Goal: Task Accomplishment & Management: Use online tool/utility

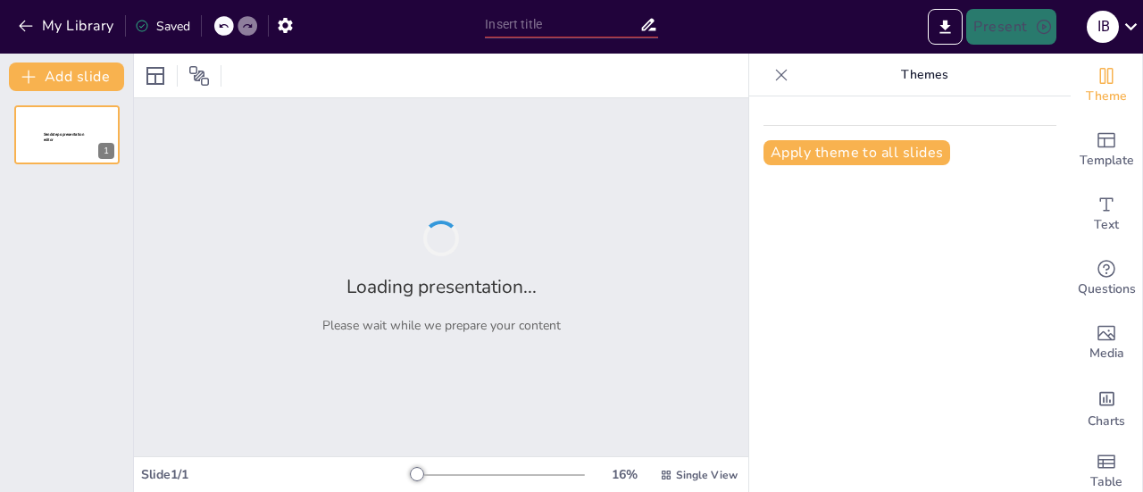
type input "Imported Capacitación Gestión Leads.pptx"
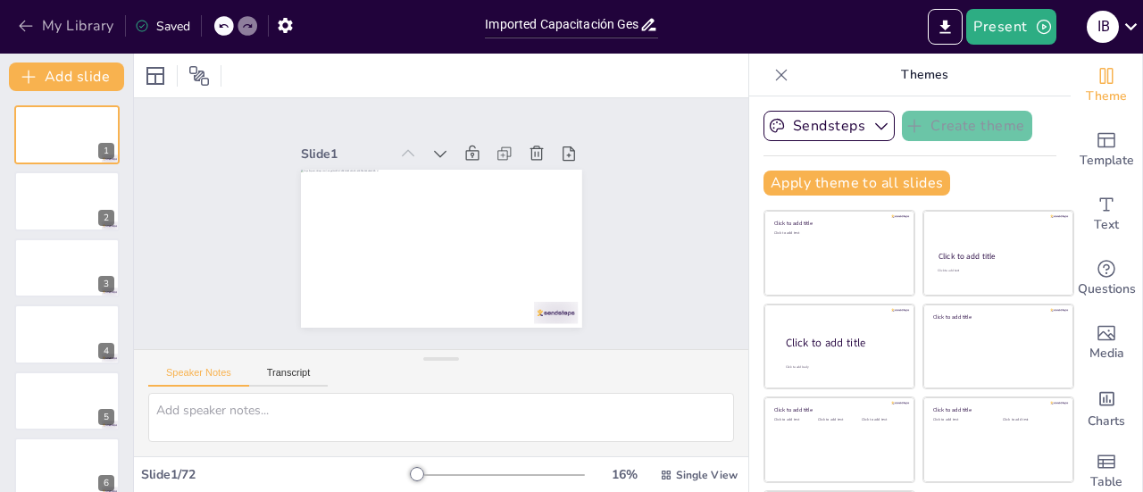
click at [32, 26] on icon "button" at bounding box center [26, 26] width 18 height 18
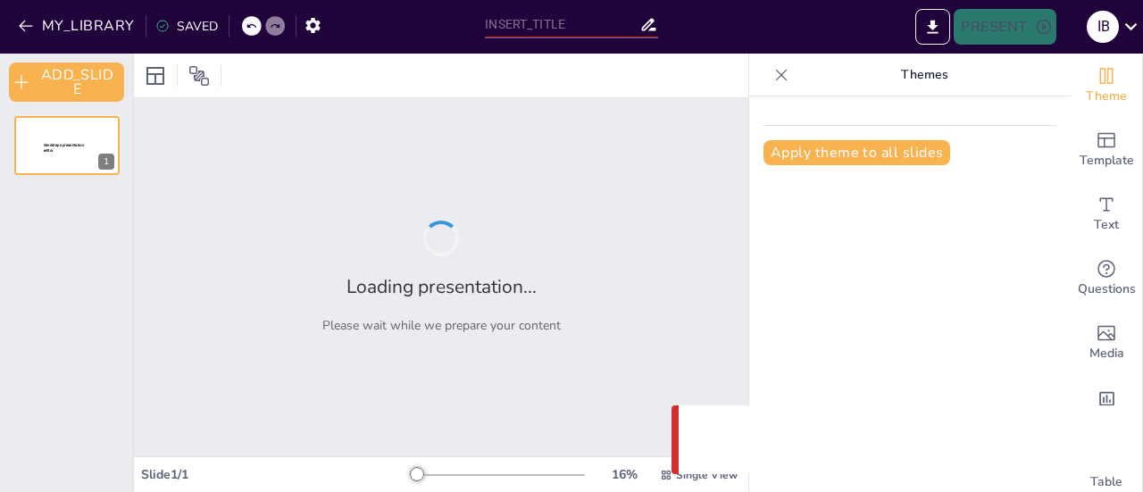
type input "Imported Capacitación Gestión Leads.pptx"
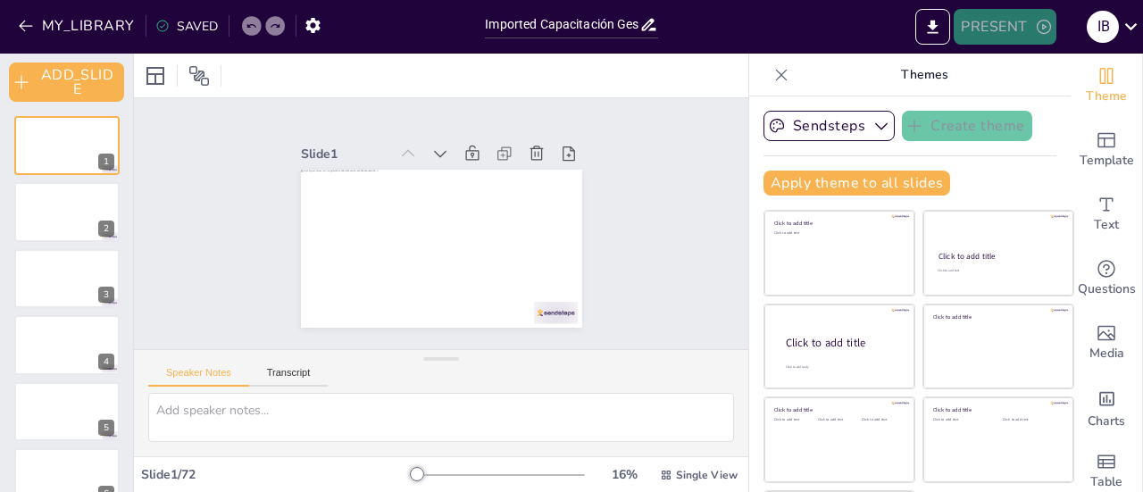
click at [1003, 28] on button "PRESENT" at bounding box center [1004, 27] width 102 height 36
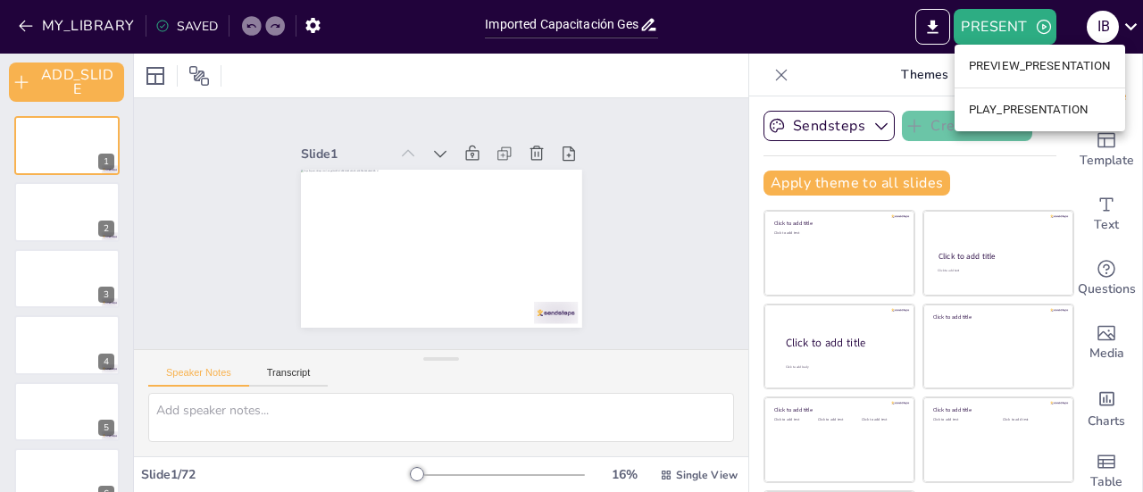
click at [1023, 109] on li "PLAY_PRESENTATION" at bounding box center [1039, 110] width 171 height 29
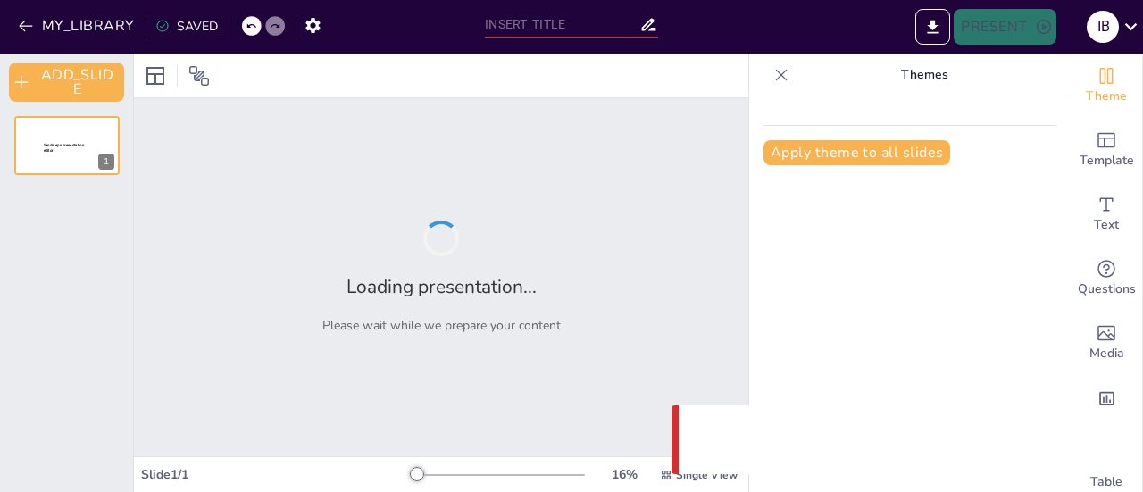
type input "Imported Capacitación Gestión Leads.pptx"
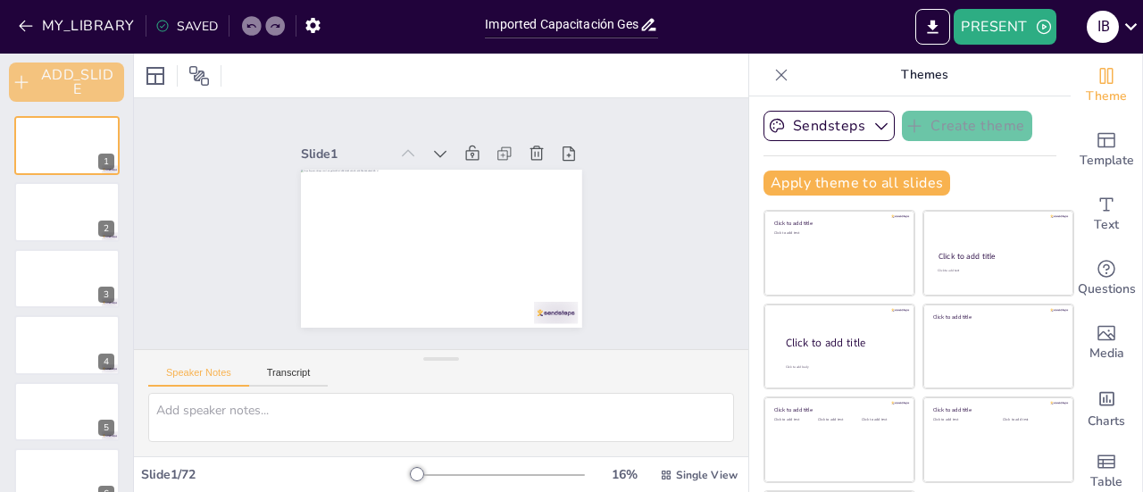
click at [77, 83] on button "ADD_SLIDE" at bounding box center [66, 81] width 115 height 39
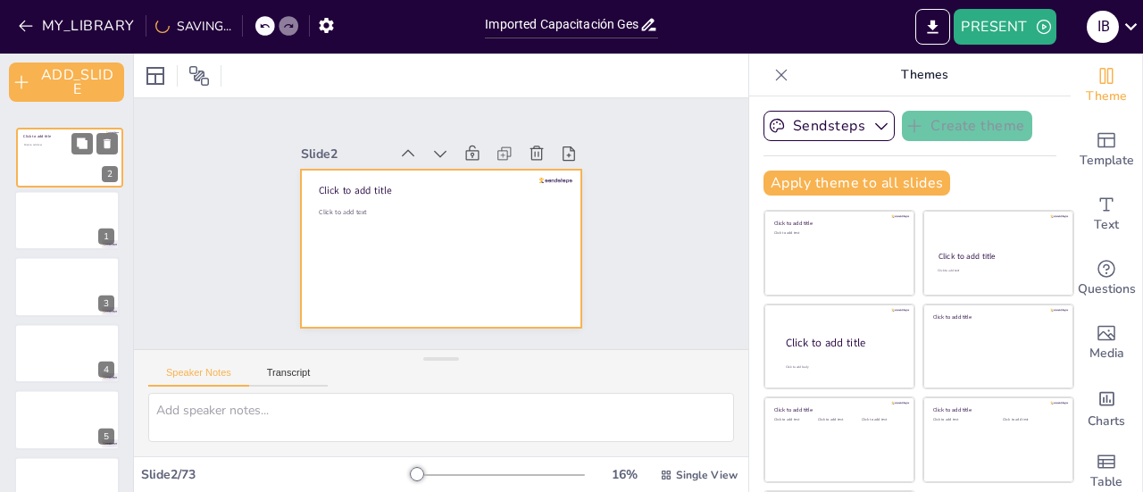
drag, startPoint x: 41, startPoint y: 217, endPoint x: 39, endPoint y: 155, distance: 61.6
click at [39, 155] on div at bounding box center [69, 157] width 105 height 59
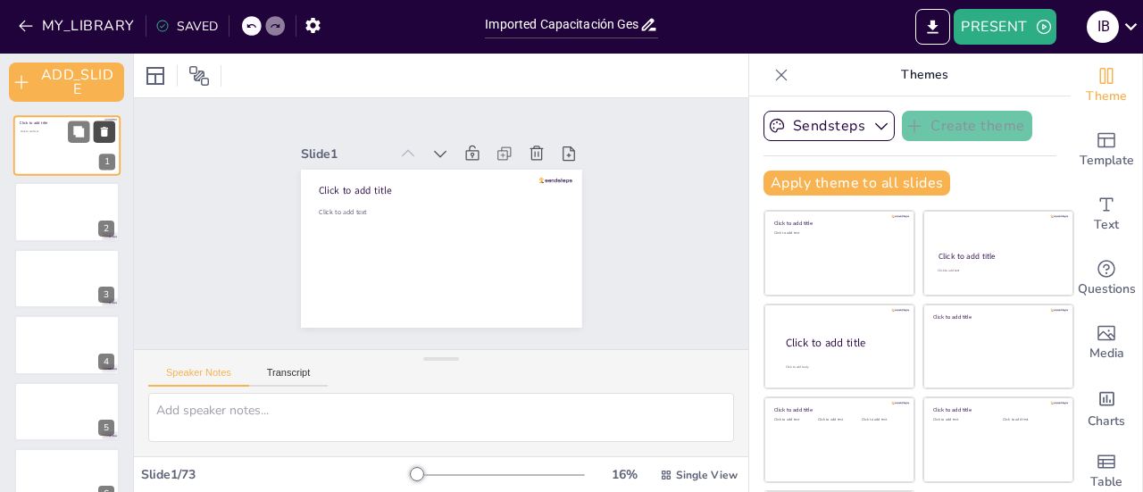
click at [109, 129] on icon at bounding box center [104, 132] width 12 height 12
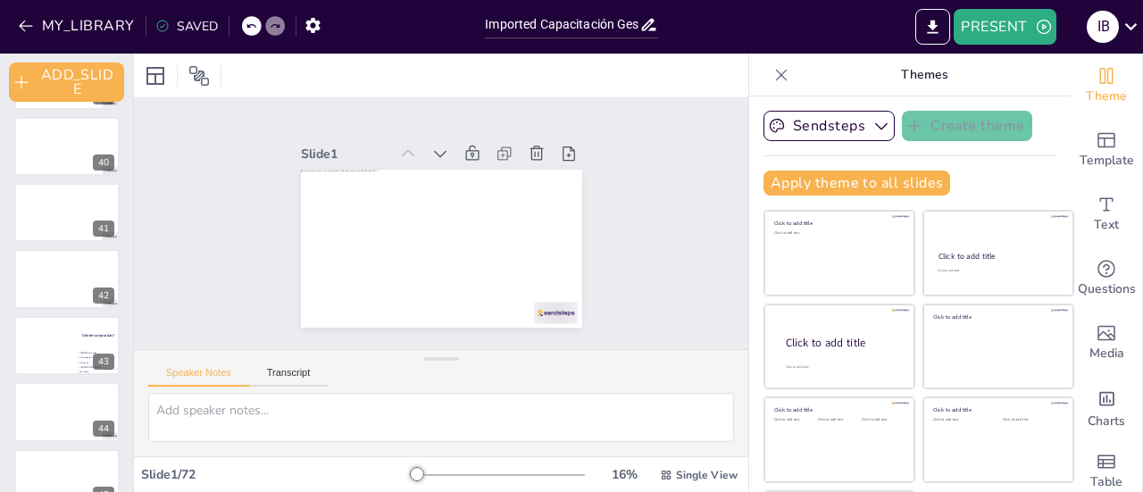
scroll to position [2628, 0]
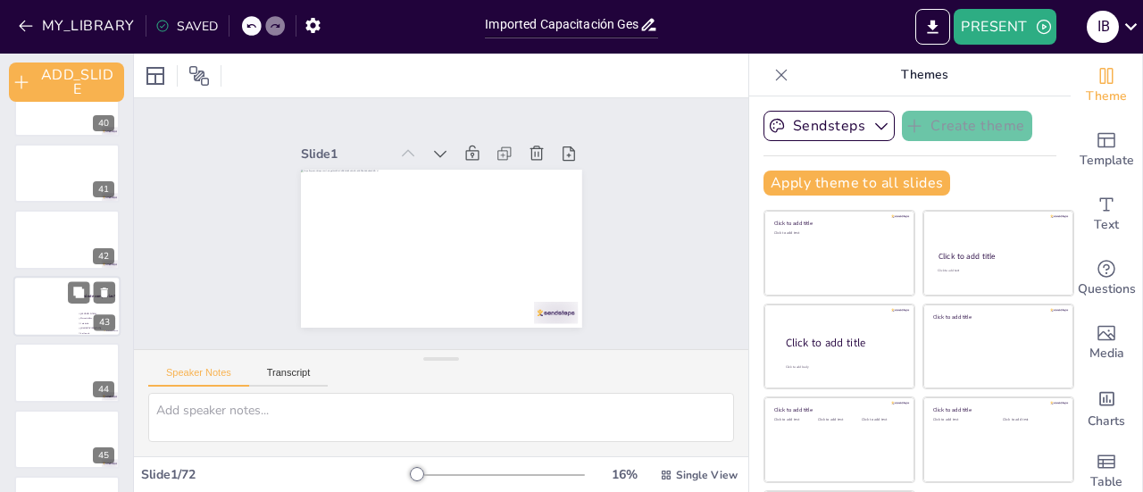
click at [47, 304] on div at bounding box center [66, 306] width 107 height 61
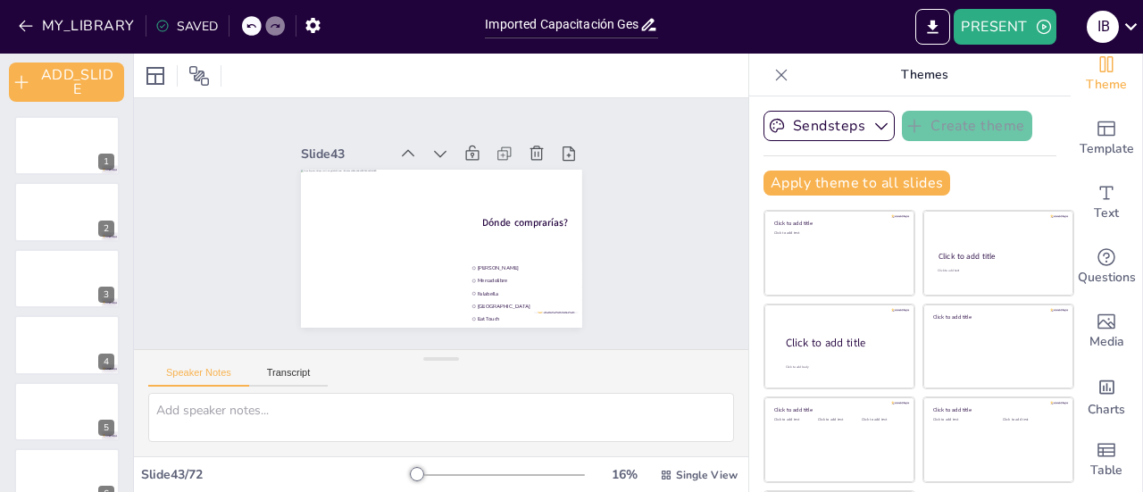
scroll to position [0, 0]
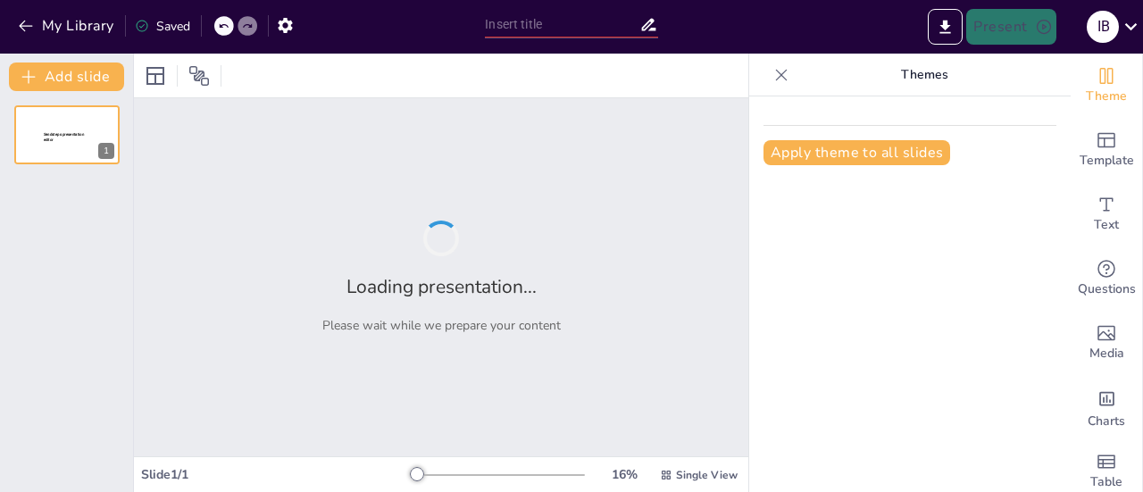
type input "Imported Capacitación Gestión Leads.pptx"
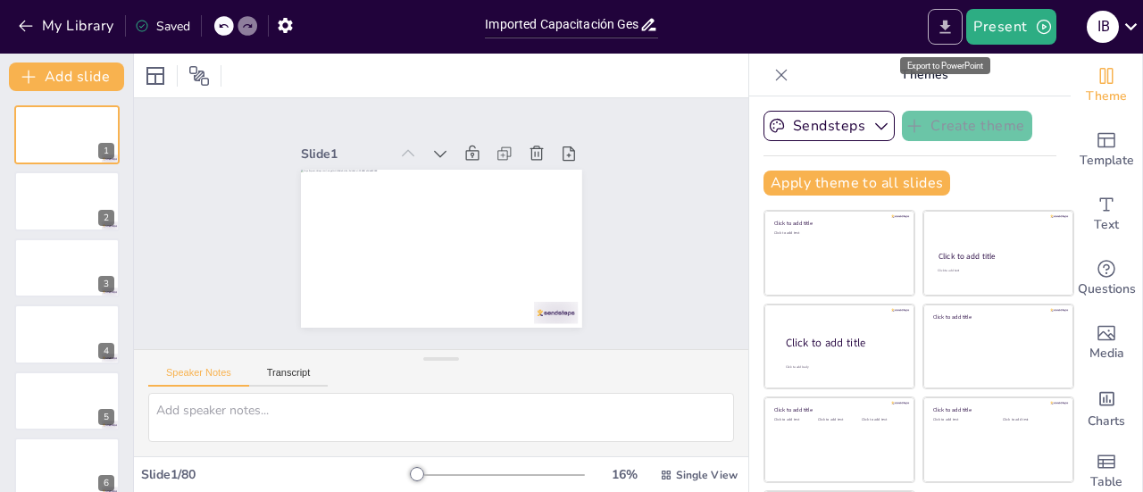
click at [952, 23] on icon "Export to PowerPoint" at bounding box center [945, 27] width 19 height 19
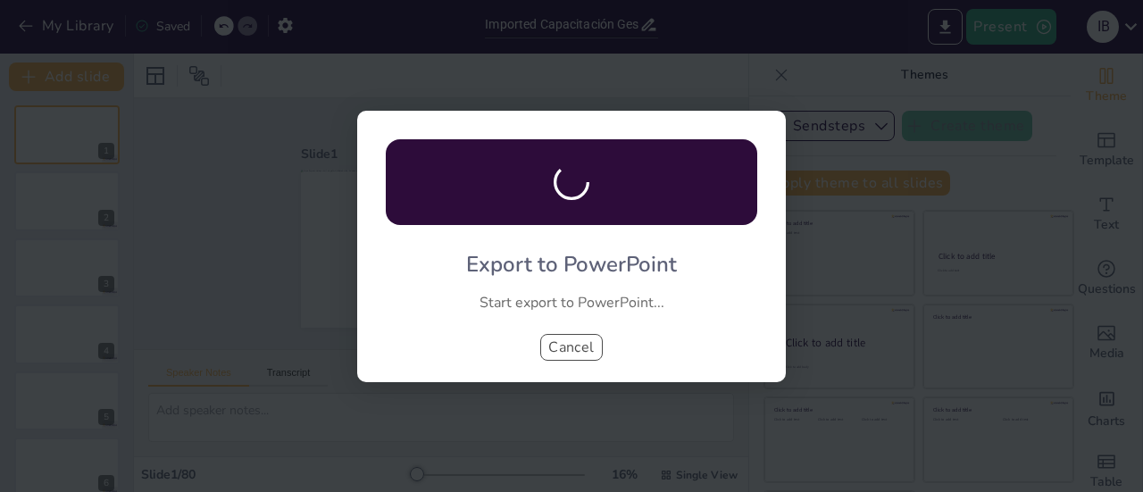
click at [555, 349] on button "Cancel" at bounding box center [571, 347] width 62 height 27
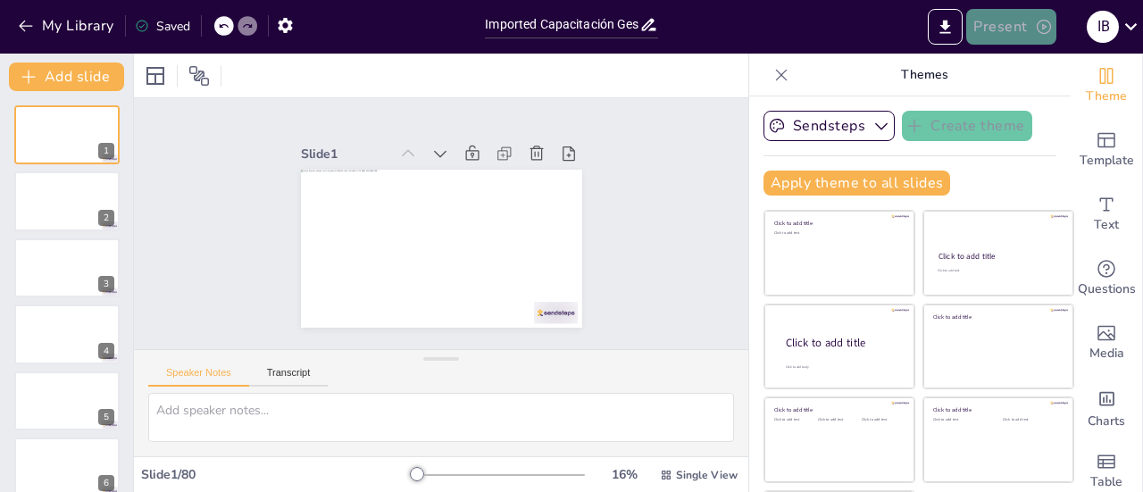
click at [1040, 28] on icon "button" at bounding box center [1044, 27] width 18 height 18
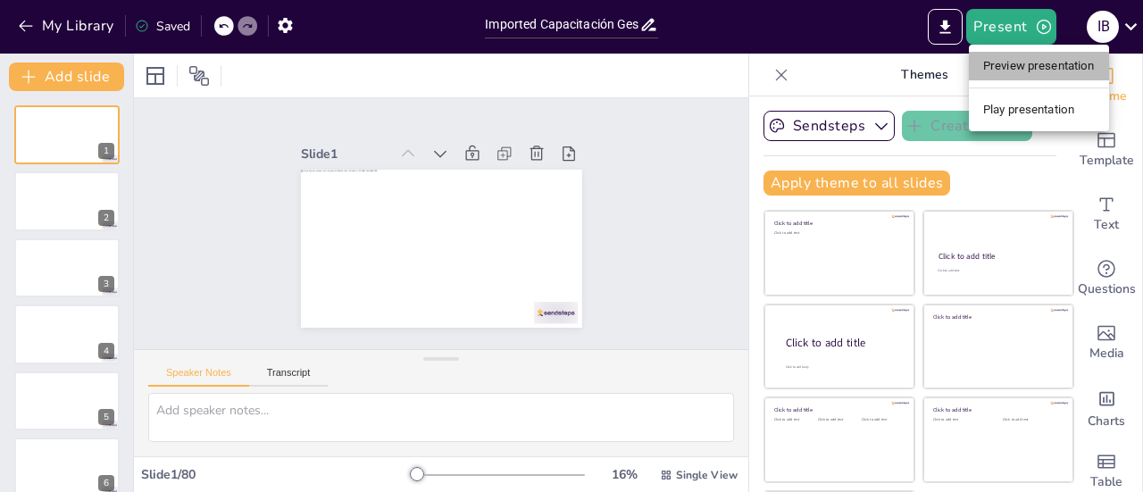
click at [1028, 67] on li "Preview presentation" at bounding box center [1039, 66] width 140 height 29
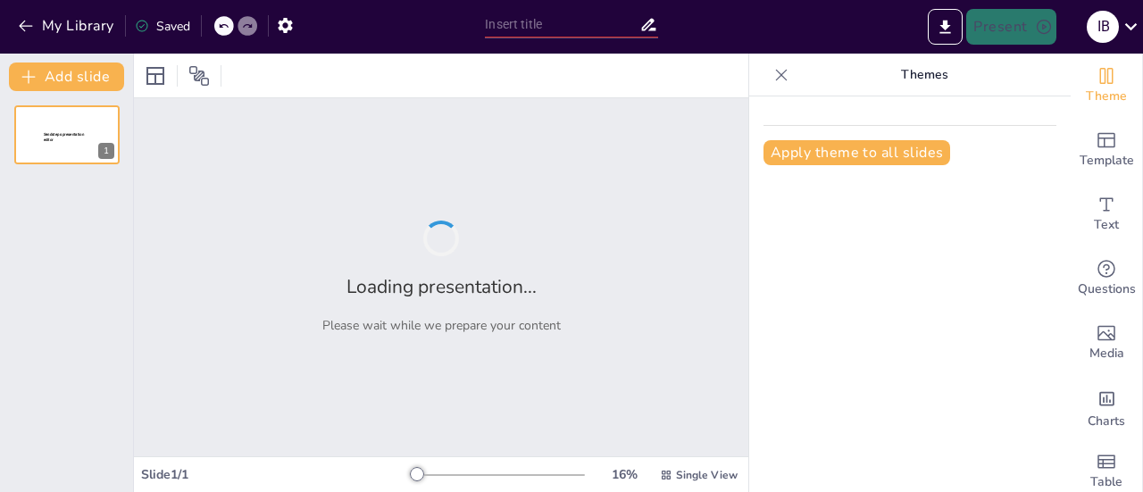
type input "Imported Capacitación Gestión Leads.pptx"
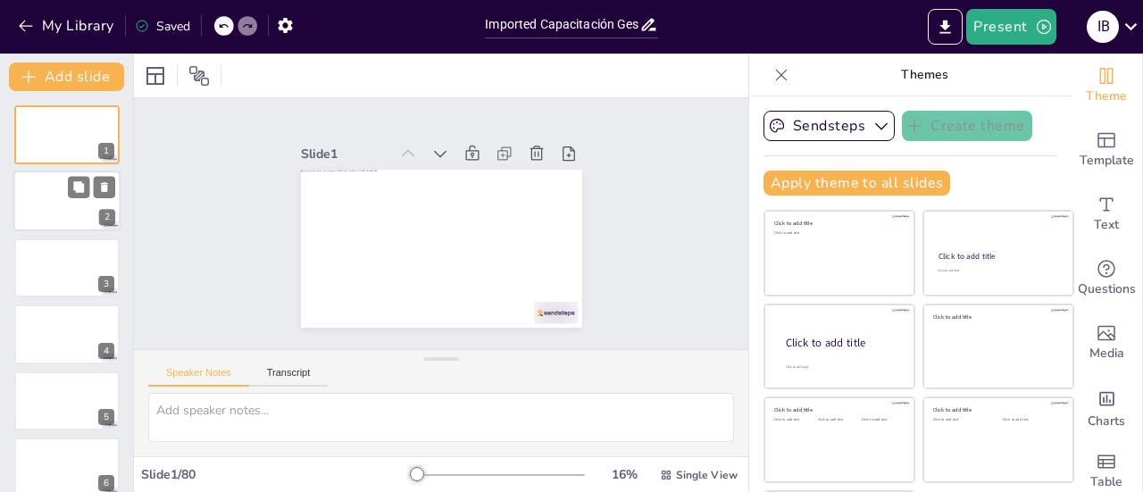
click at [58, 203] on div at bounding box center [66, 201] width 107 height 61
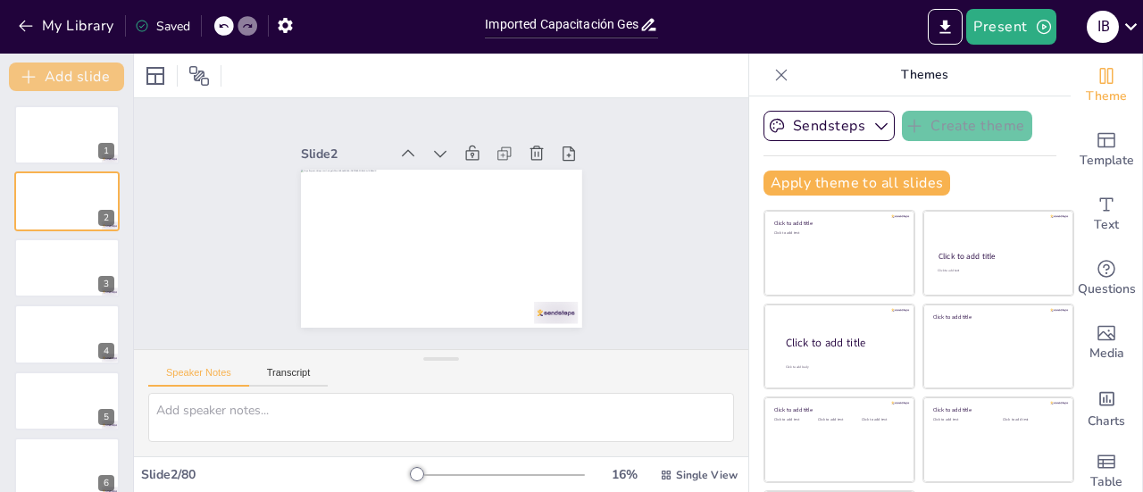
click at [100, 79] on button "Add slide" at bounding box center [66, 76] width 115 height 29
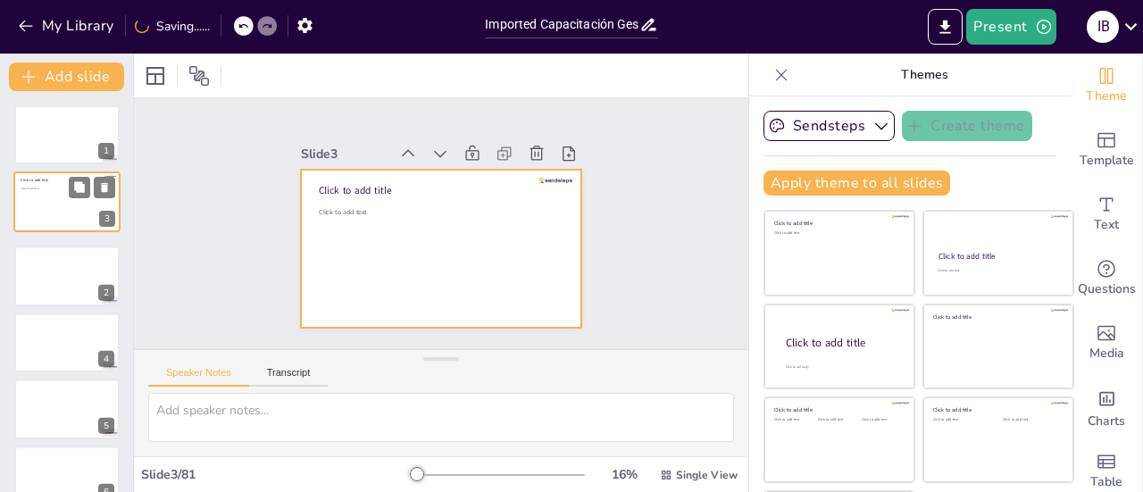
drag, startPoint x: 57, startPoint y: 272, endPoint x: 54, endPoint y: 201, distance: 71.5
click at [54, 201] on div at bounding box center [66, 201] width 105 height 59
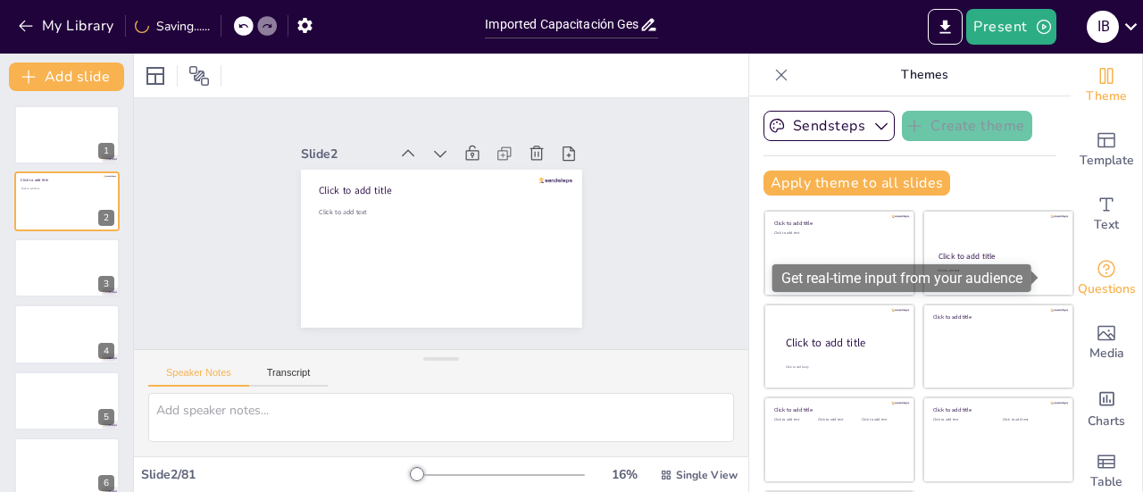
click at [1089, 269] on div "Questions" at bounding box center [1105, 278] width 71 height 64
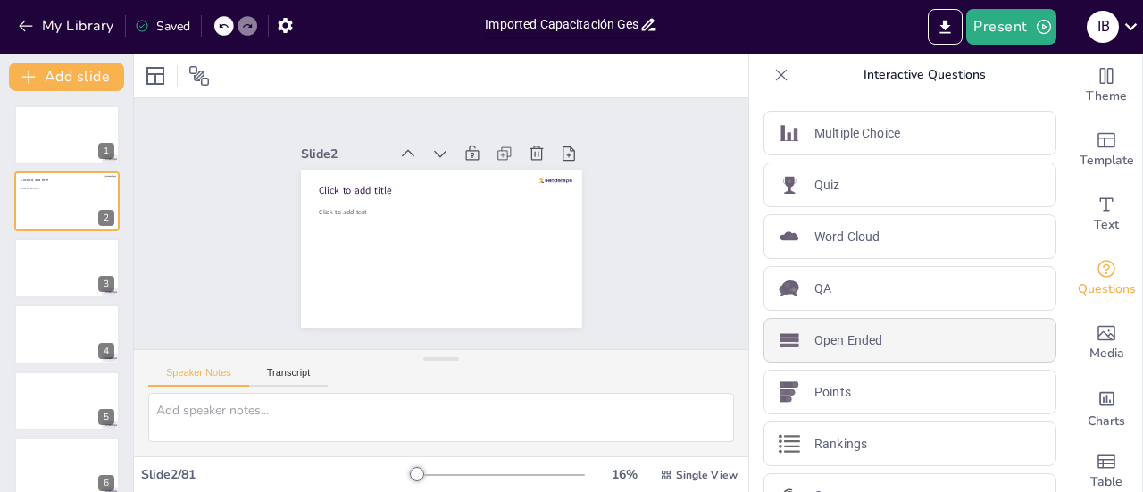
click at [829, 337] on p "Open Ended" at bounding box center [848, 340] width 68 height 19
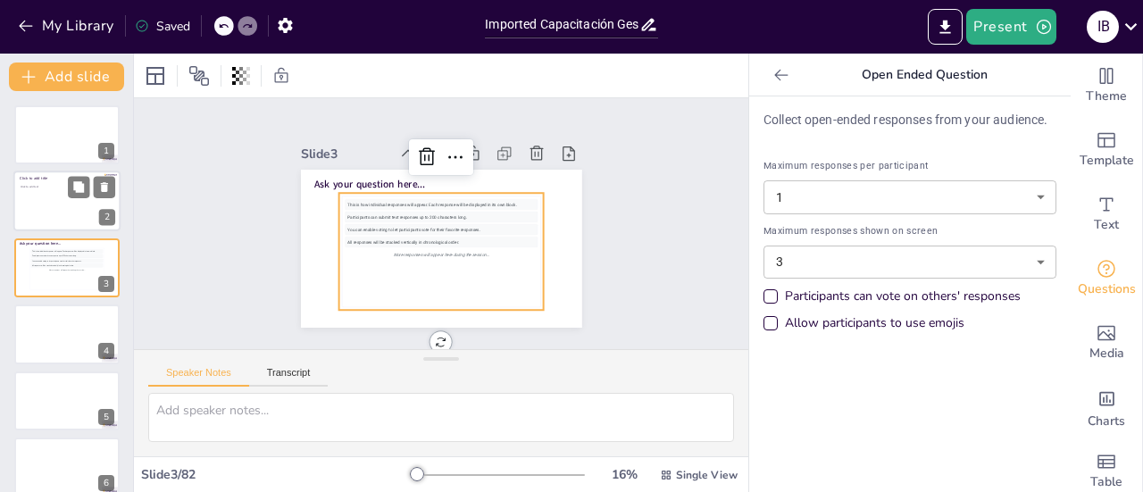
click at [63, 220] on div at bounding box center [66, 201] width 107 height 61
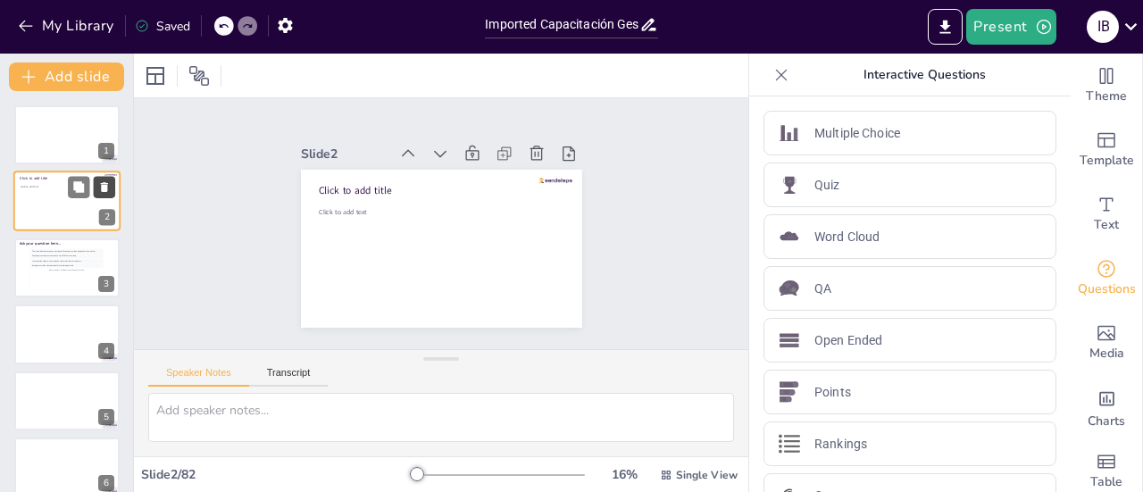
click at [110, 184] on icon at bounding box center [104, 187] width 12 height 12
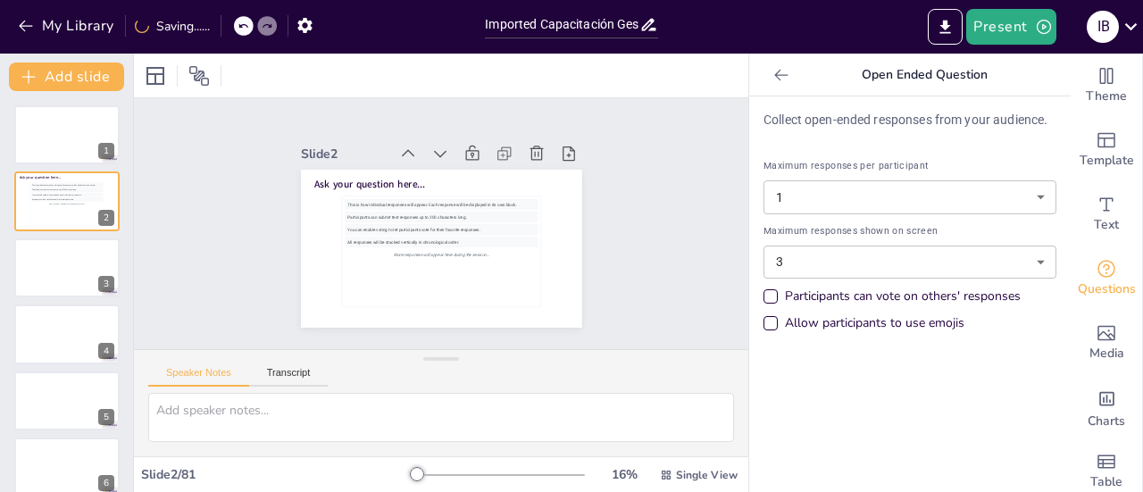
click at [763, 321] on div "Allow participants to use emojis" at bounding box center [770, 323] width 14 height 14
click at [55, 148] on div at bounding box center [66, 134] width 107 height 61
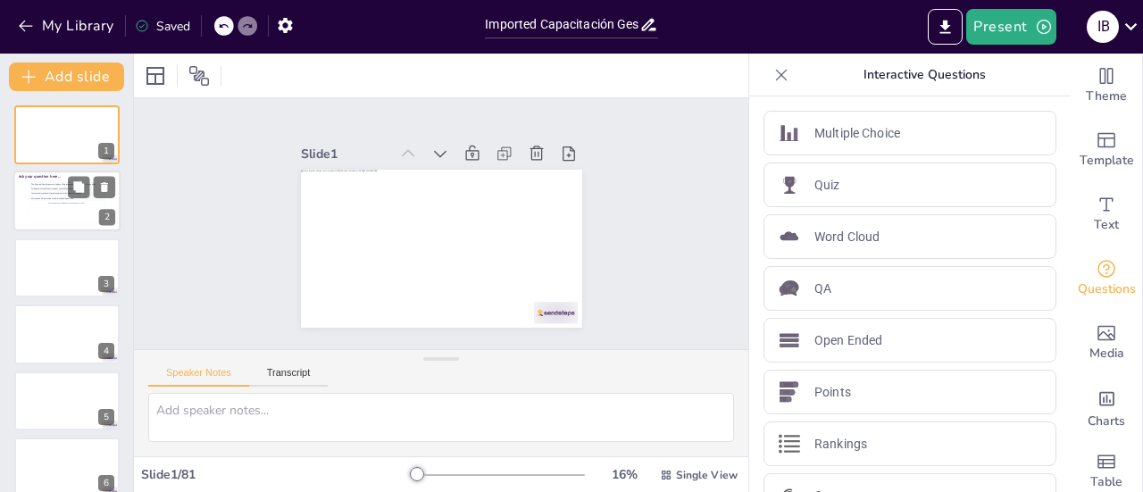
click at [36, 202] on div "More responses will appear here during the session..." at bounding box center [66, 204] width 73 height 4
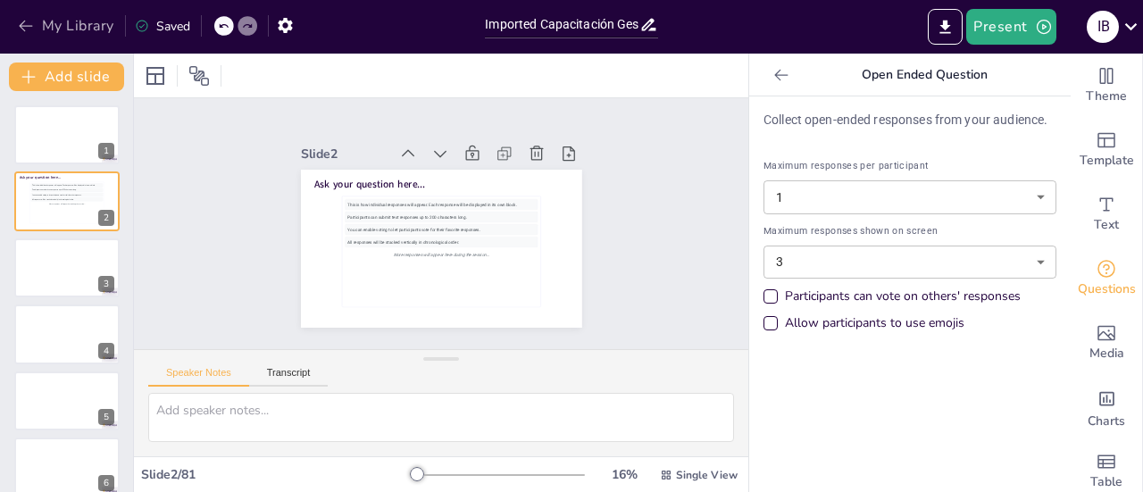
click at [21, 26] on icon "button" at bounding box center [25, 27] width 13 height 12
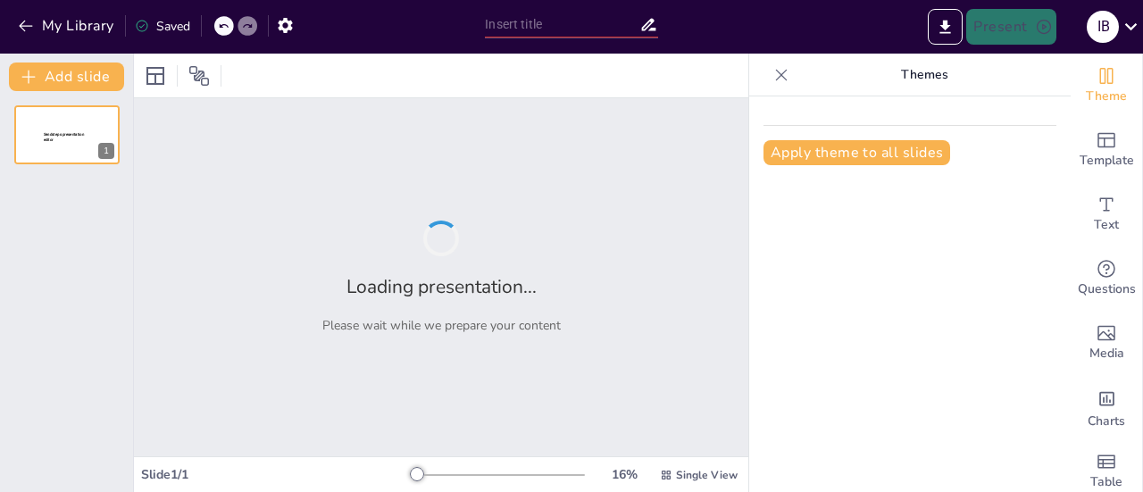
type input "Imported Capacitación Gestión Leads.pptx"
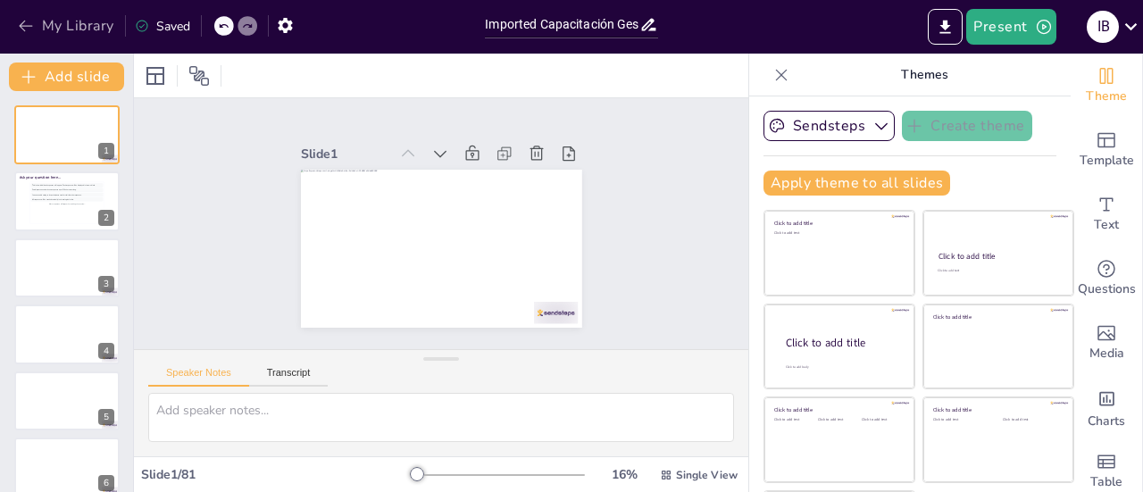
click at [24, 20] on icon "button" at bounding box center [26, 26] width 18 height 18
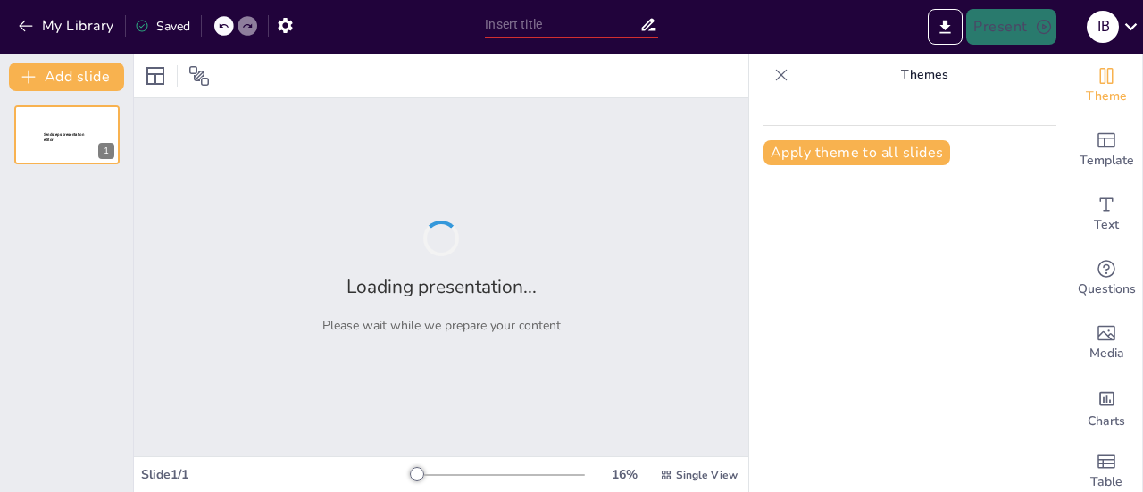
type input "Imported Capacitación Gestión Leads.pptx"
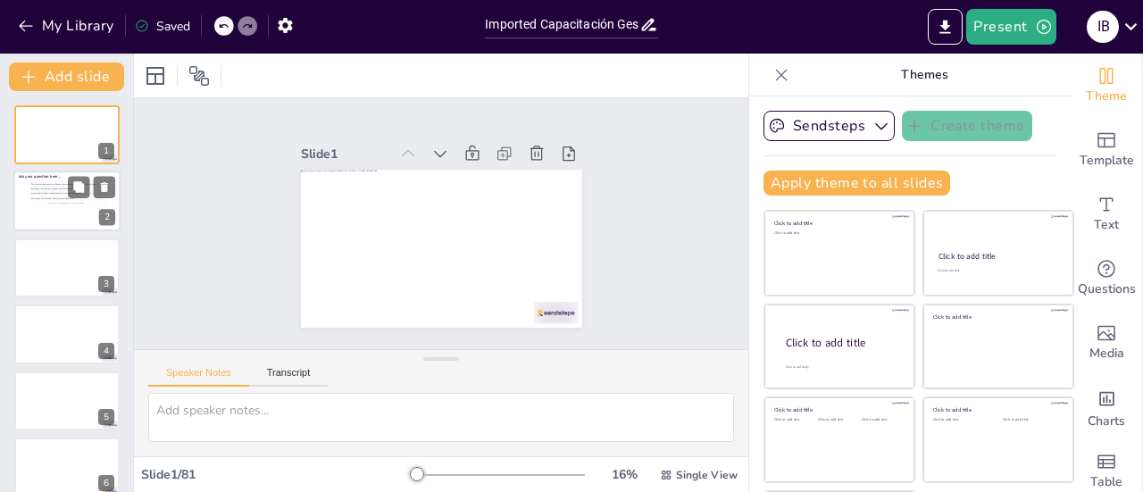
click at [42, 212] on div "This is how individual responses will appear. Each response will be displayed i…" at bounding box center [66, 202] width 73 height 40
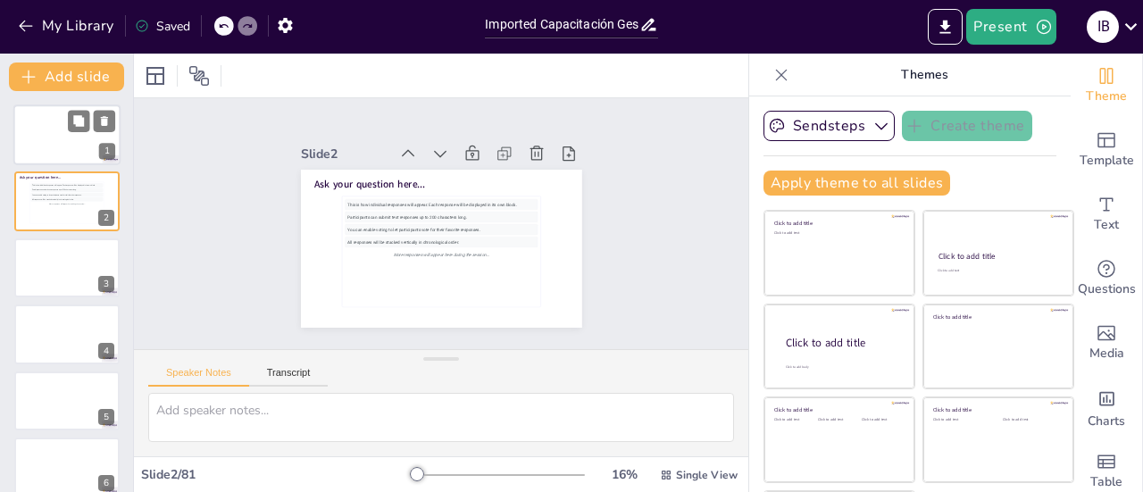
click at [57, 142] on div at bounding box center [66, 134] width 107 height 61
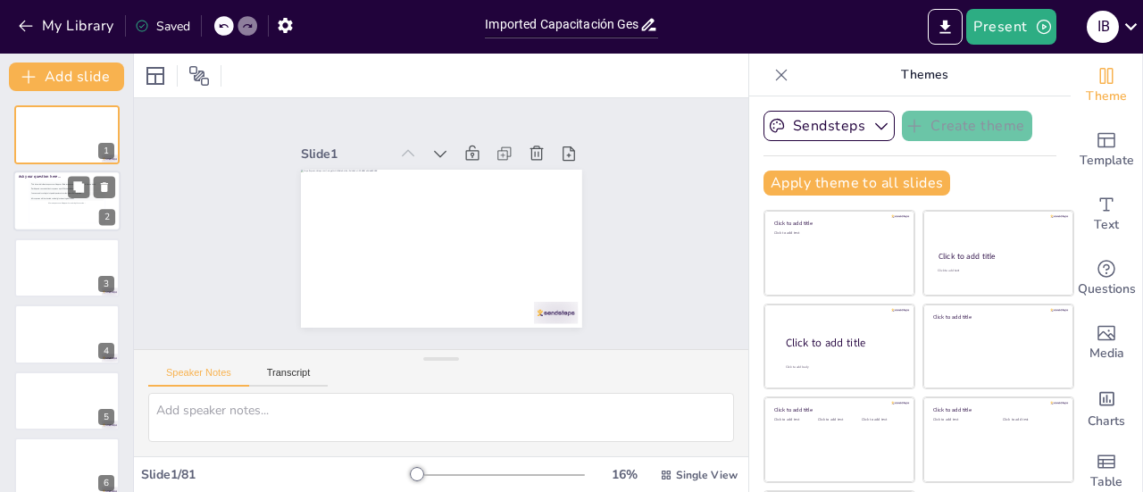
click at [37, 204] on div "More responses will appear here during the session..." at bounding box center [66, 204] width 73 height 4
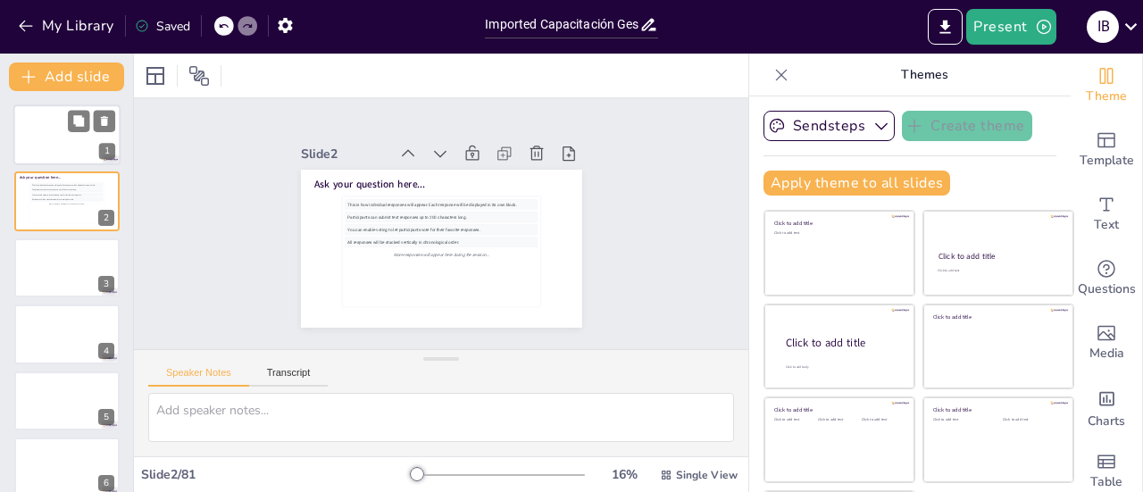
click at [57, 131] on div at bounding box center [66, 134] width 107 height 61
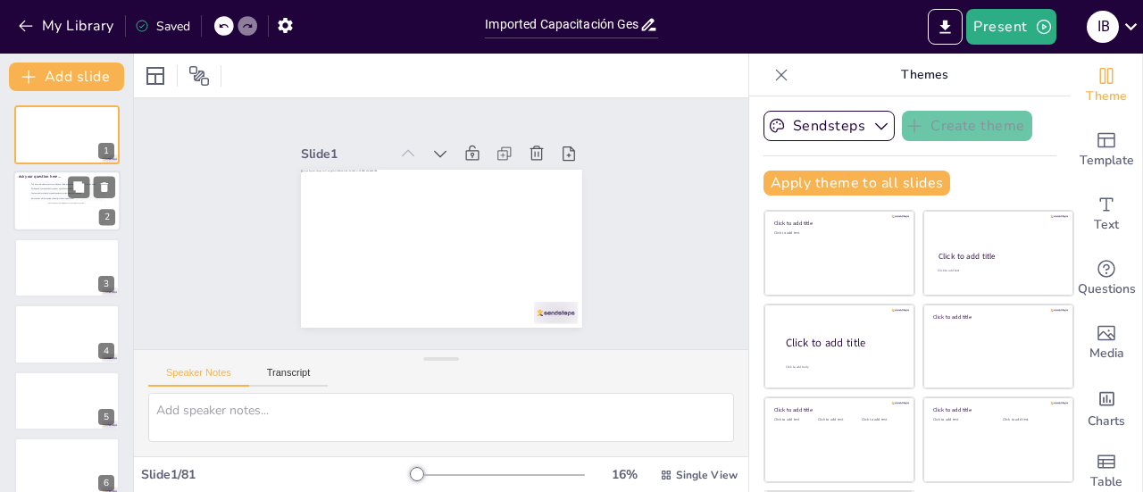
click at [62, 212] on div "This is how individual responses will appear. Each response will be displayed i…" at bounding box center [66, 202] width 73 height 40
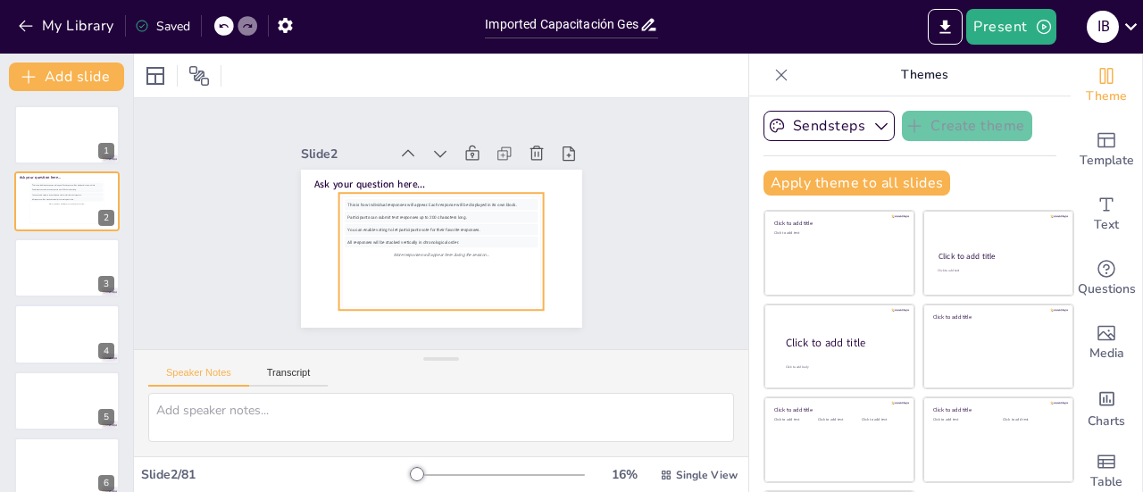
click at [453, 190] on div "This is how individual responses will appear. Each response will be displayed i…" at bounding box center [427, 248] width 228 height 196
click at [371, 178] on span "Ask your question here..." at bounding box center [374, 176] width 112 height 25
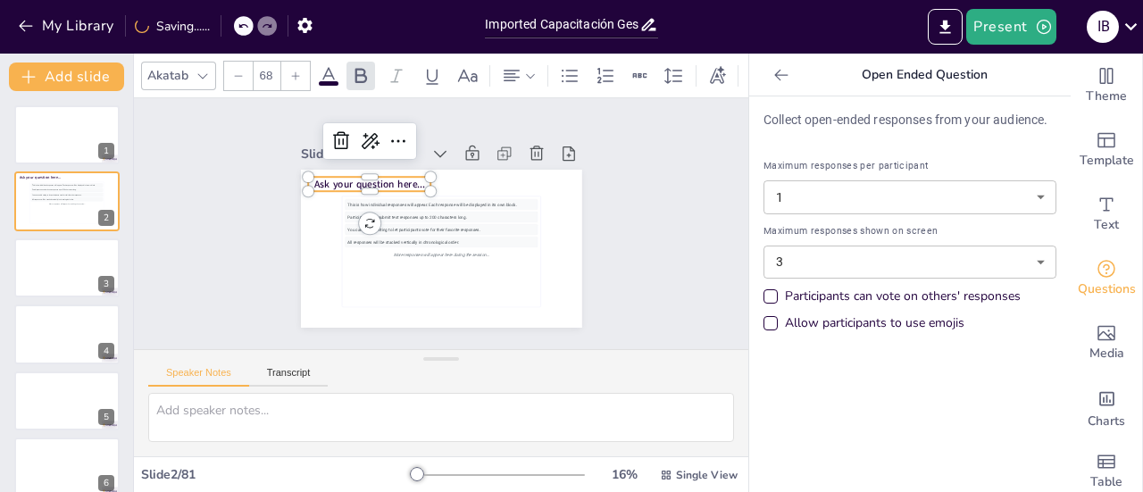
click at [477, 174] on span "Ask your question here..." at bounding box center [519, 197] width 84 height 92
click at [396, 176] on span "Ask your question here..." at bounding box center [379, 170] width 112 height 37
click at [406, 176] on span "Ask your question here..." at bounding box center [439, 141] width 67 height 103
click at [773, 75] on icon at bounding box center [781, 75] width 18 height 18
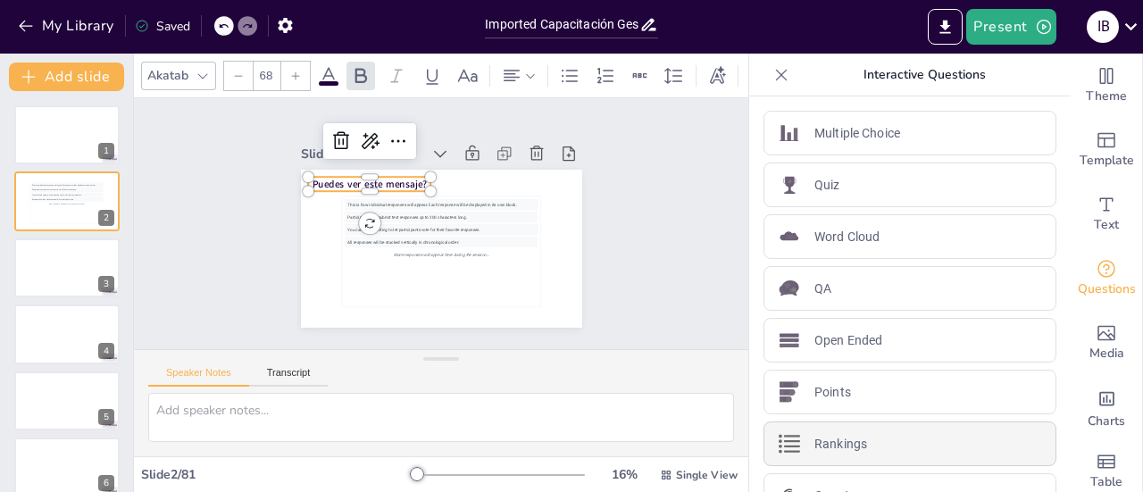
scroll to position [86, 0]
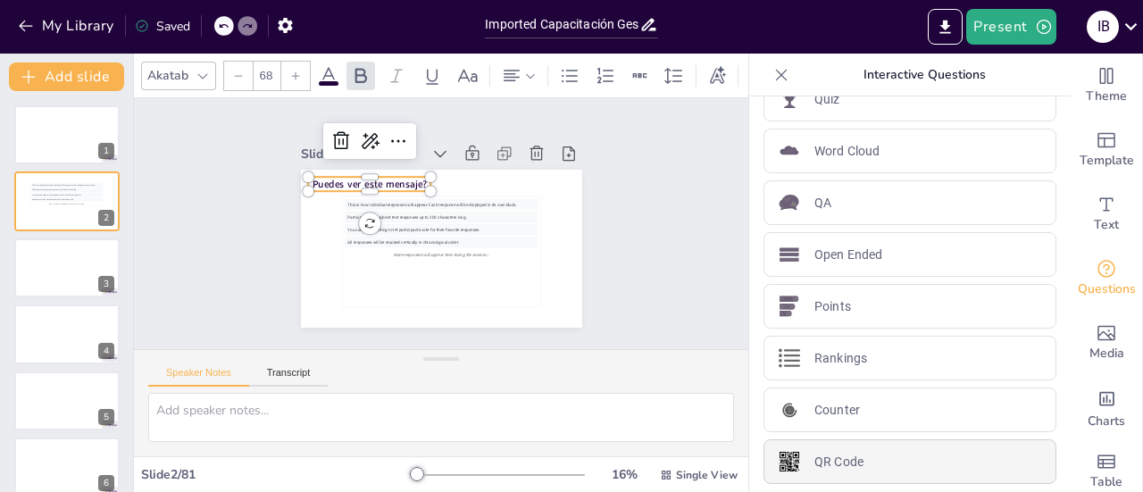
click at [839, 457] on p "QR Code" at bounding box center [838, 462] width 49 height 19
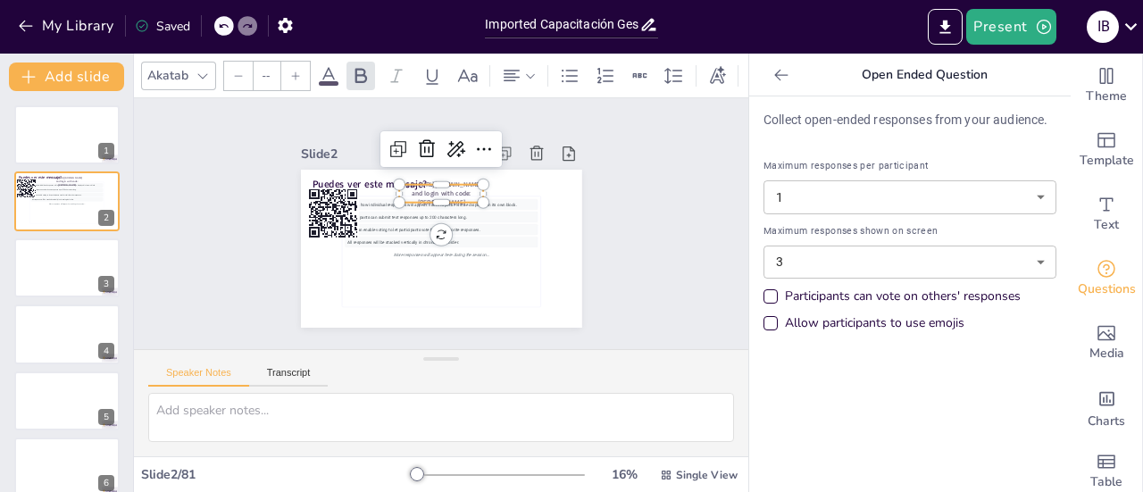
type input "44"
click at [320, 204] on rect at bounding box center [346, 170] width 68 height 68
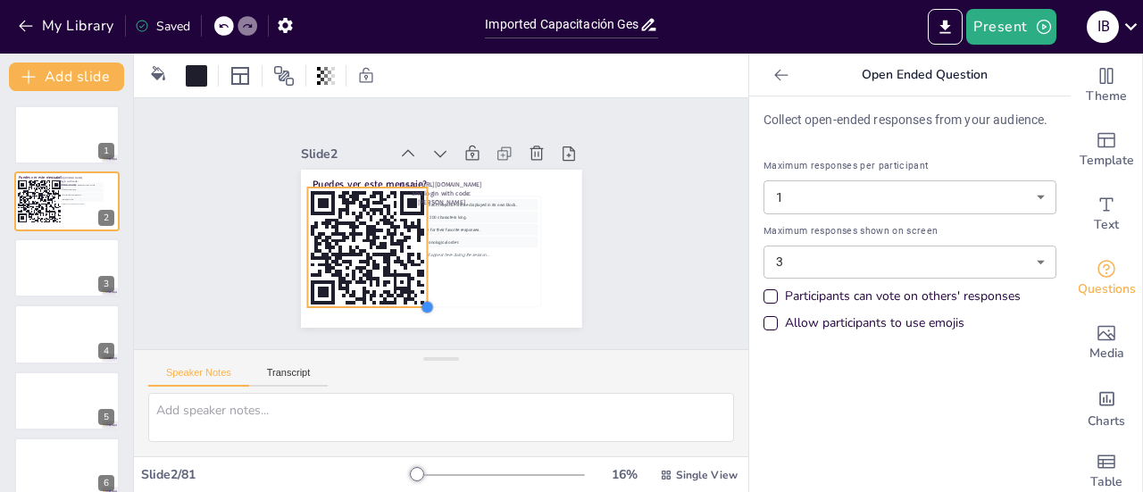
drag, startPoint x: 344, startPoint y: 229, endPoint x: 411, endPoint y: 257, distance: 72.5
click at [411, 257] on div "Puedes ver este mensaje? This is how individual responses will appear. Each res…" at bounding box center [431, 246] width 321 height 259
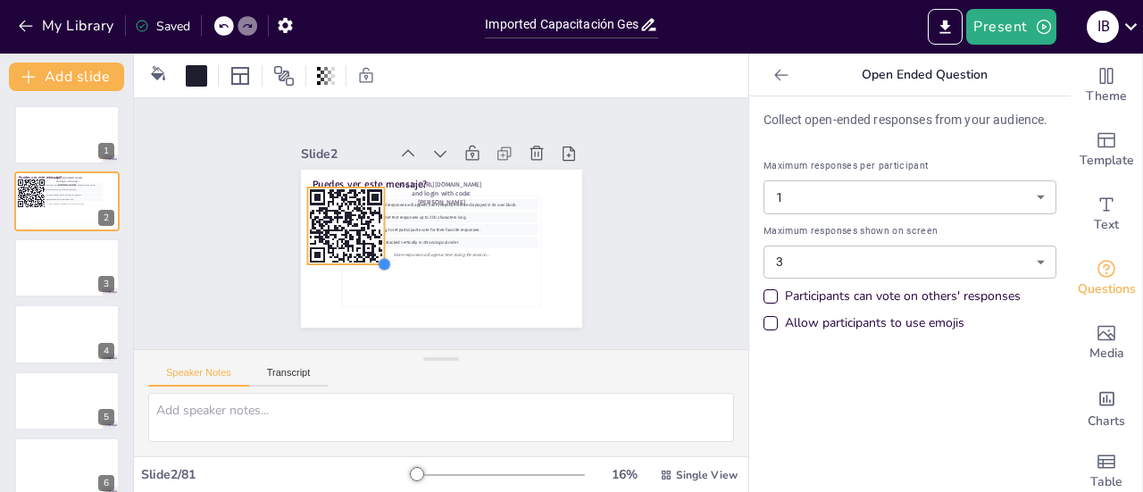
drag, startPoint x: 409, startPoint y: 302, endPoint x: 368, endPoint y: 255, distance: 62.0
click at [368, 247] on div at bounding box center [372, 238] width 19 height 19
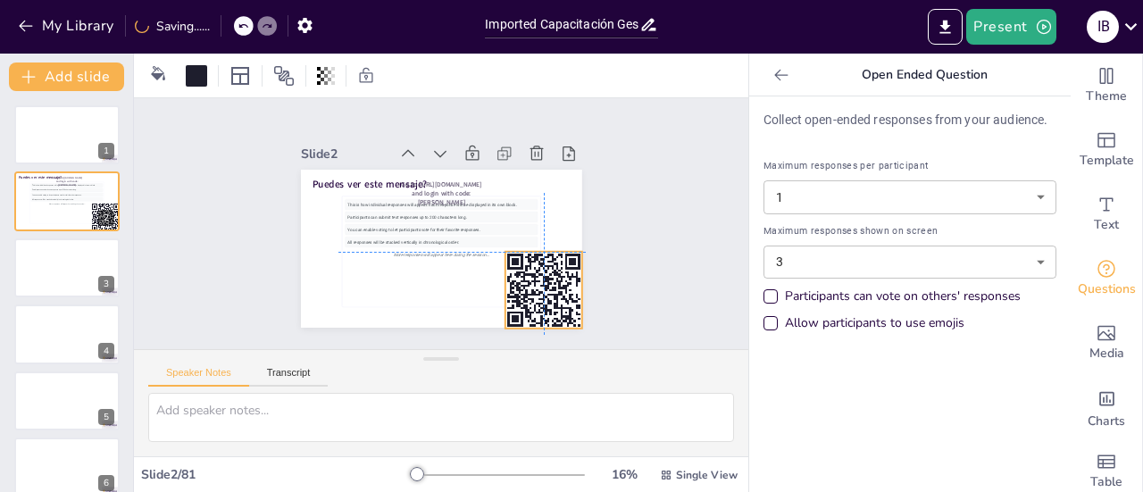
drag, startPoint x: 330, startPoint y: 220, endPoint x: 531, endPoint y: 290, distance: 212.9
click at [502, 292] on icon at bounding box center [448, 346] width 108 height 108
drag, startPoint x: 564, startPoint y: 324, endPoint x: 548, endPoint y: 303, distance: 26.8
click at [539, 287] on div "Puedes ver este mensaje? This is how individual responses will appear. Each res…" at bounding box center [438, 248] width 296 height 187
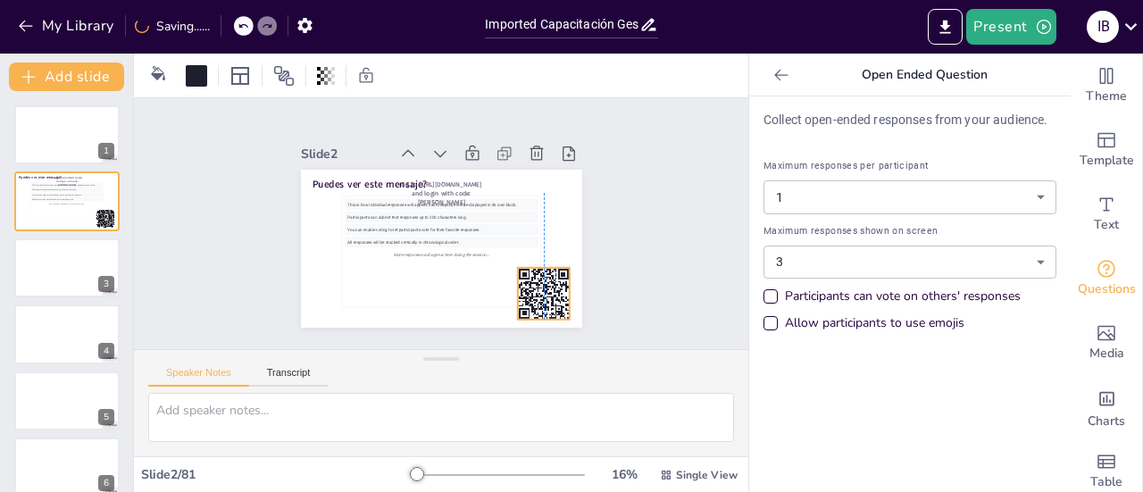
drag, startPoint x: 529, startPoint y: 265, endPoint x: 537, endPoint y: 281, distance: 18.0
click at [355, 221] on icon at bounding box center [322, 188] width 66 height 66
click at [775, 71] on icon at bounding box center [781, 75] width 18 height 18
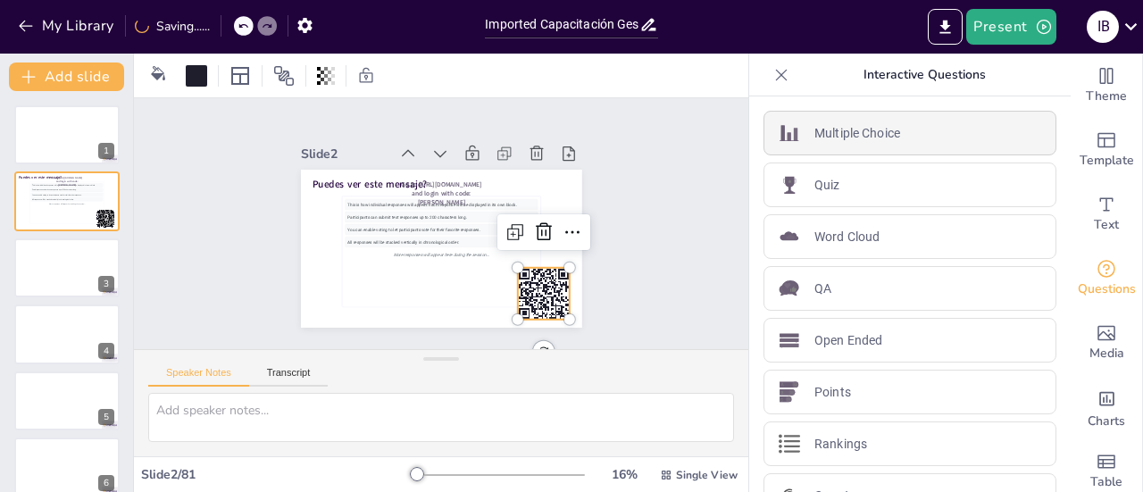
click at [887, 145] on div "Multiple Choice" at bounding box center [909, 133] width 293 height 45
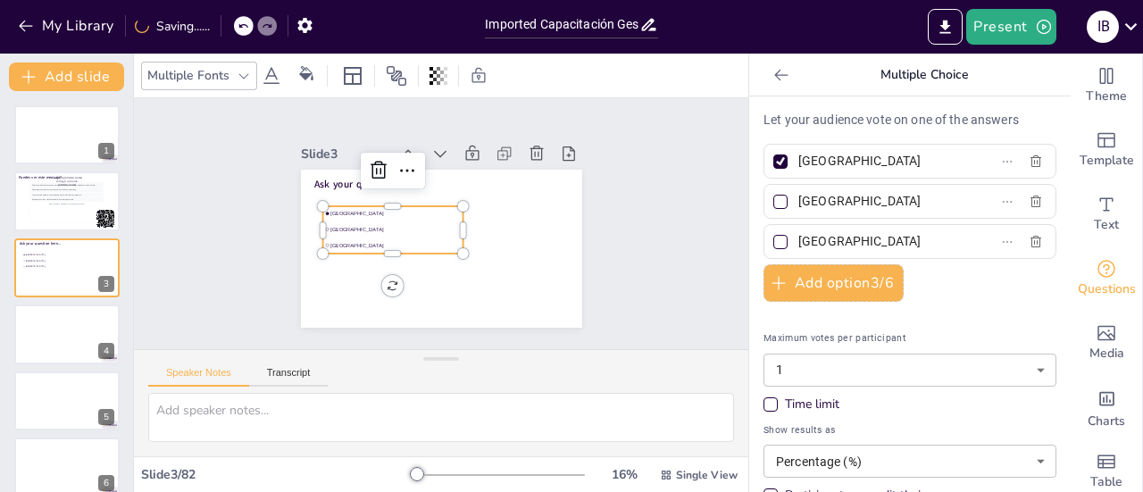
click at [772, 79] on icon at bounding box center [781, 75] width 18 height 18
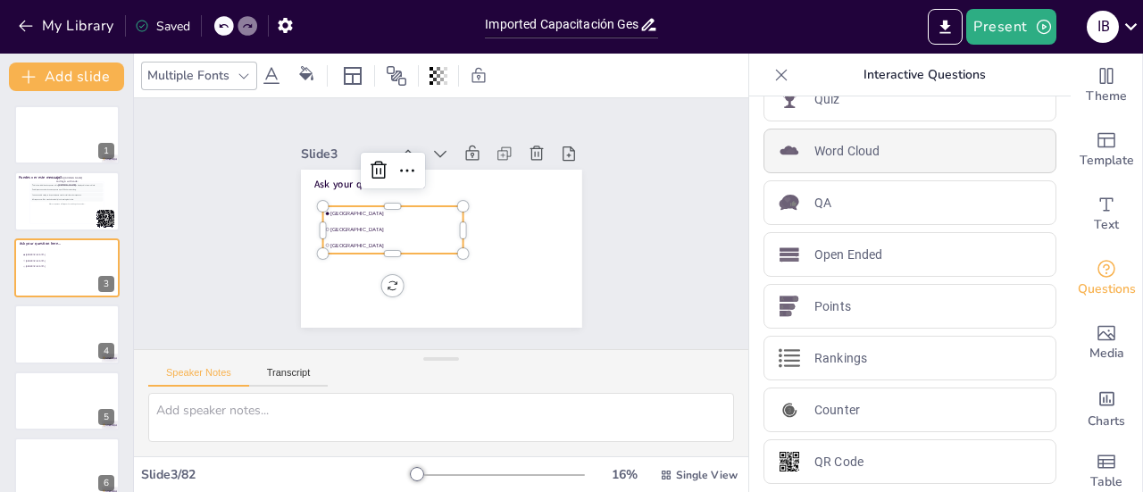
click at [893, 144] on div "Word Cloud" at bounding box center [909, 151] width 293 height 45
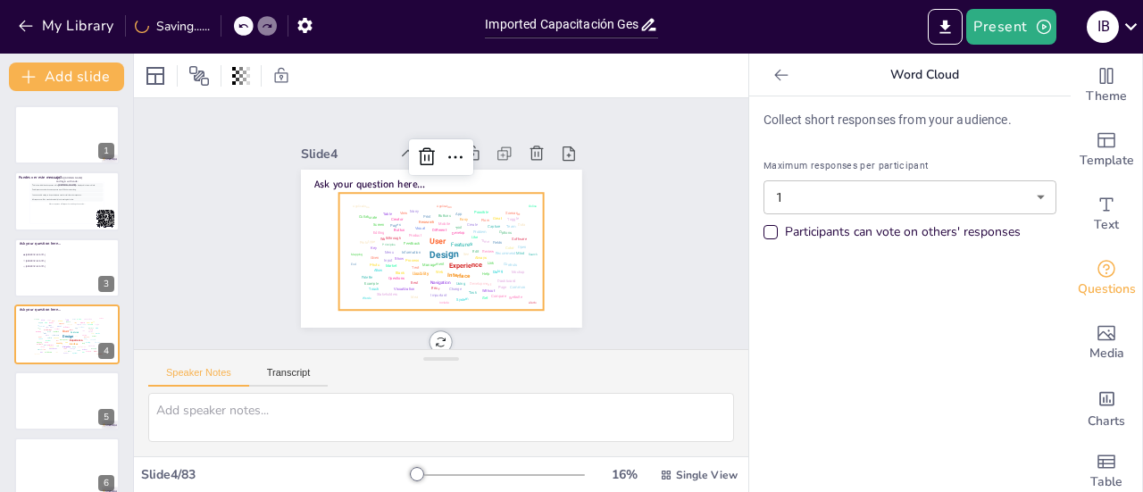
click at [772, 72] on icon at bounding box center [781, 75] width 18 height 18
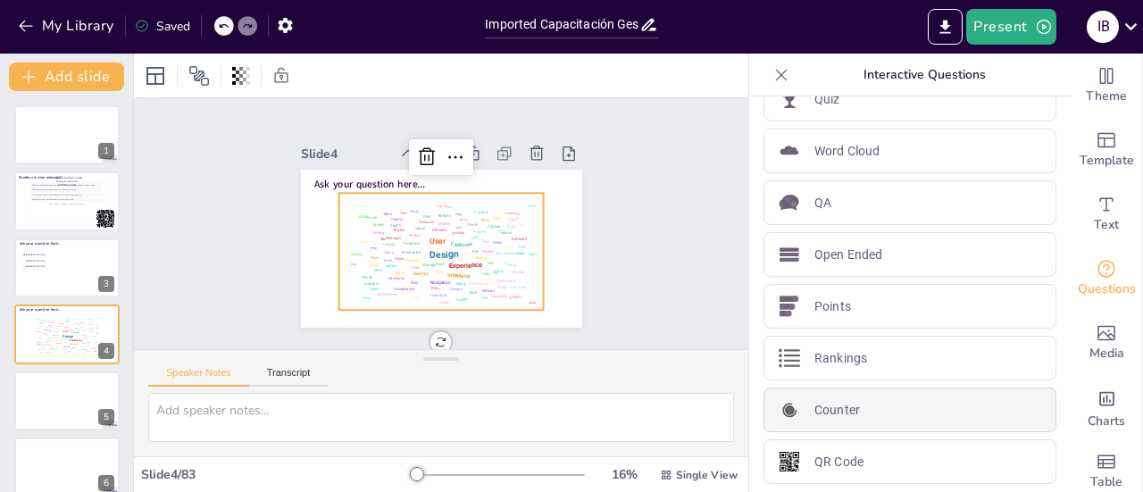
scroll to position [0, 0]
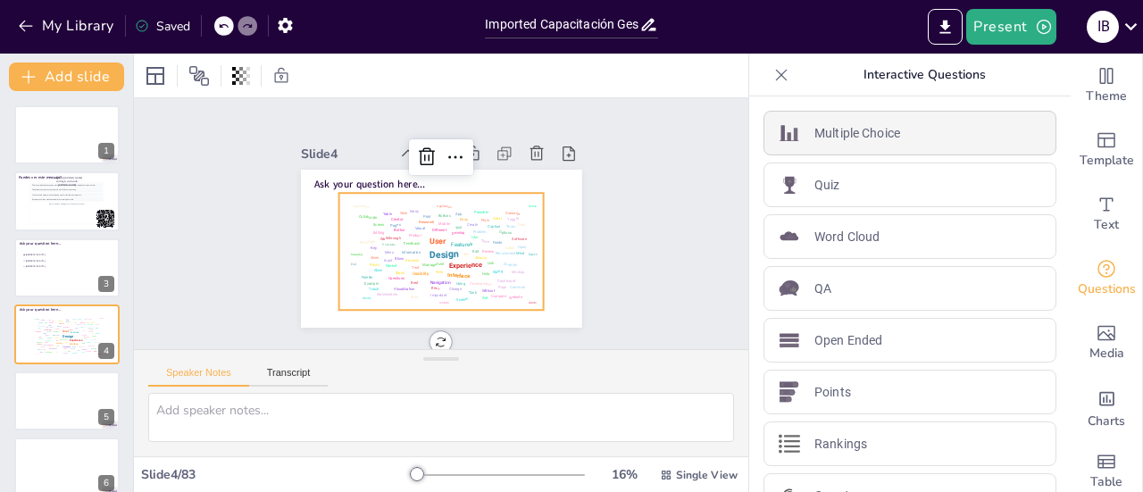
click at [884, 134] on p "Multiple Choice" at bounding box center [857, 133] width 86 height 19
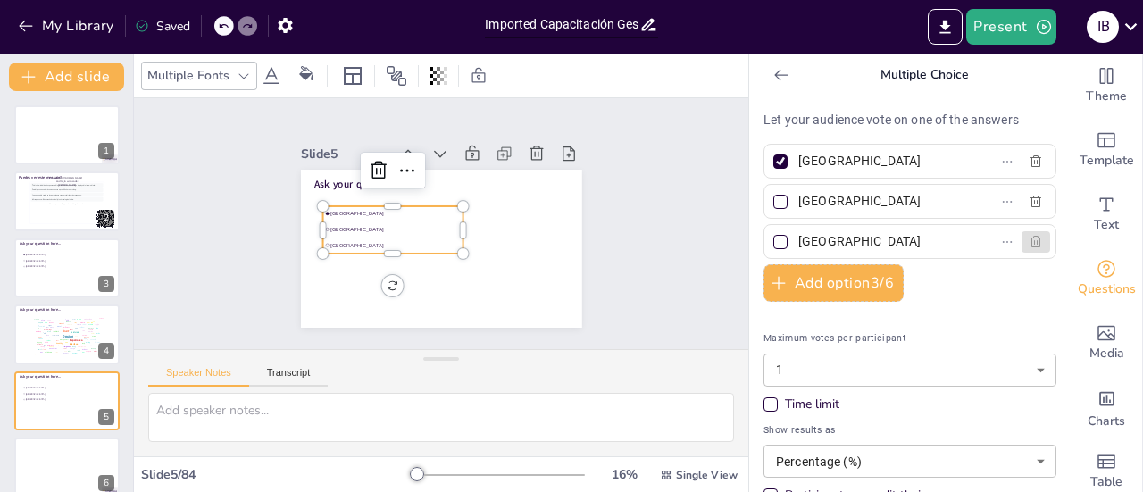
click at [1030, 240] on icon "button" at bounding box center [1035, 242] width 11 height 12
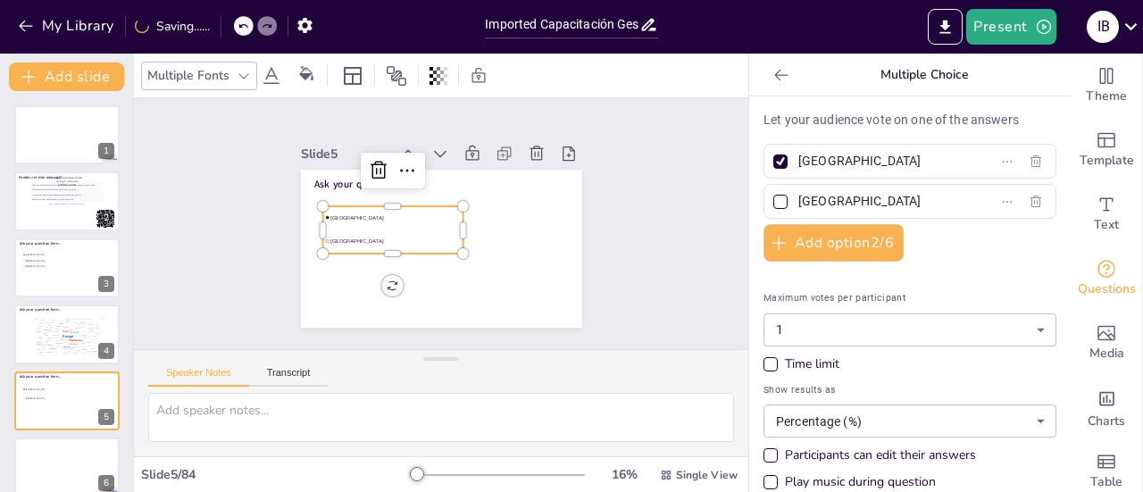
click at [776, 201] on div at bounding box center [780, 201] width 9 height 9
click at [798, 201] on input "Rotterdam" at bounding box center [881, 201] width 166 height 26
checkbox input "true"
click at [846, 210] on input "Rotterdam" at bounding box center [881, 201] width 166 height 26
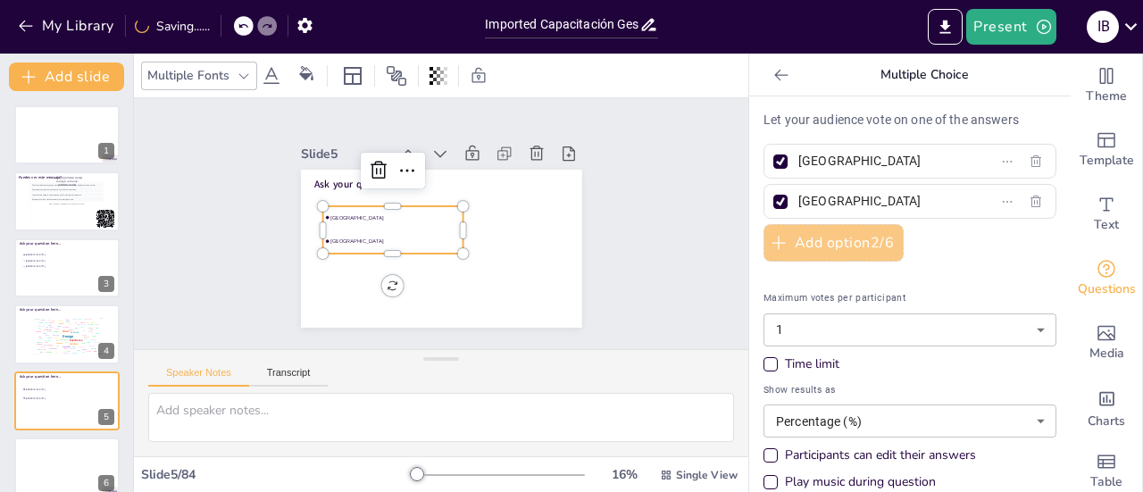
drag, startPoint x: 847, startPoint y: 204, endPoint x: 780, endPoint y: 226, distance: 70.3
click at [780, 226] on div "Let your audience vote on one of the answers Amsterdam Rotterdam Add option 2 /…" at bounding box center [909, 319] width 293 height 416
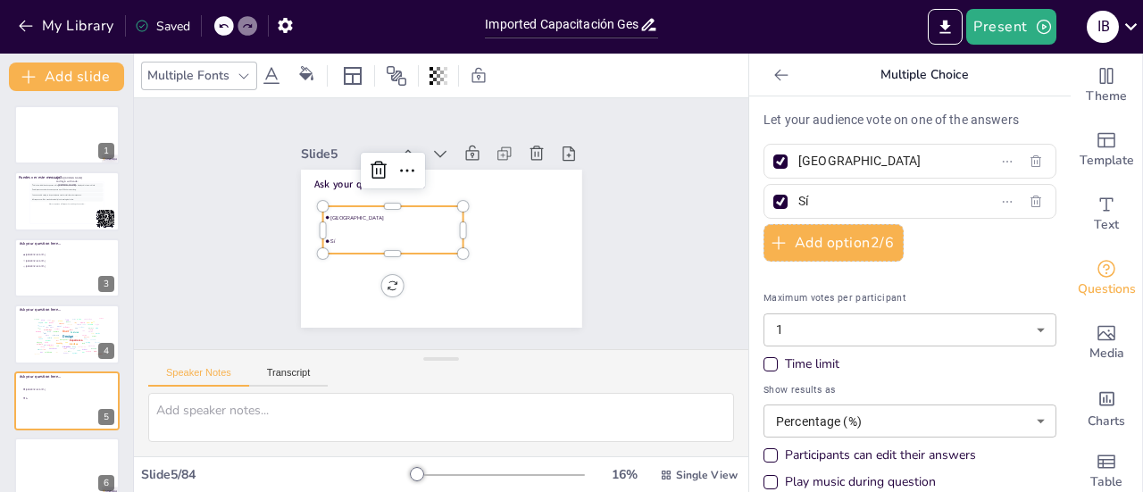
type input "Sí"
drag, startPoint x: 859, startPoint y: 154, endPoint x: 784, endPoint y: 163, distance: 75.5
click at [791, 163] on span "Amsterdam" at bounding box center [874, 161] width 166 height 26
click at [798, 163] on input "Amsterdam" at bounding box center [881, 161] width 166 height 26
type input "Sí"
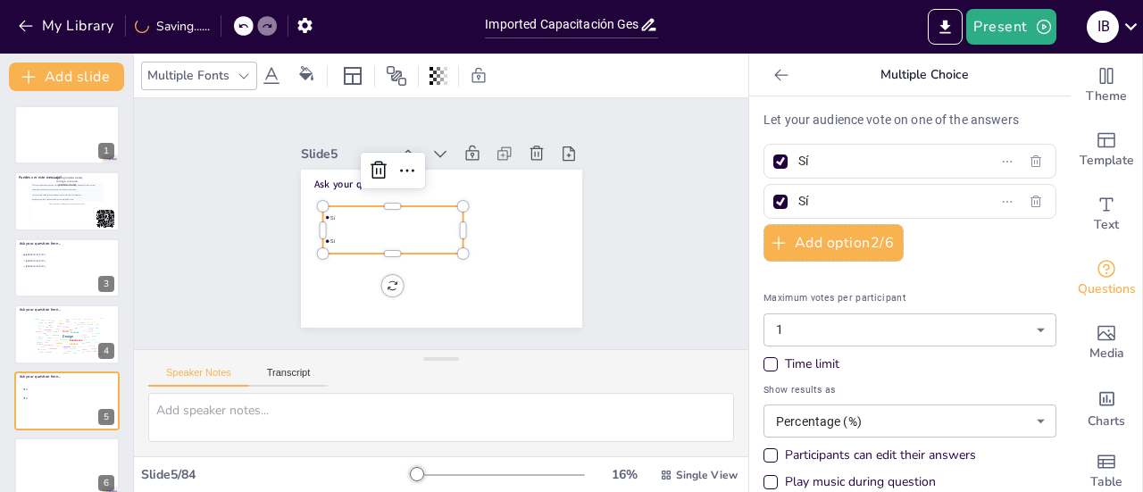
click at [773, 71] on icon at bounding box center [781, 75] width 18 height 18
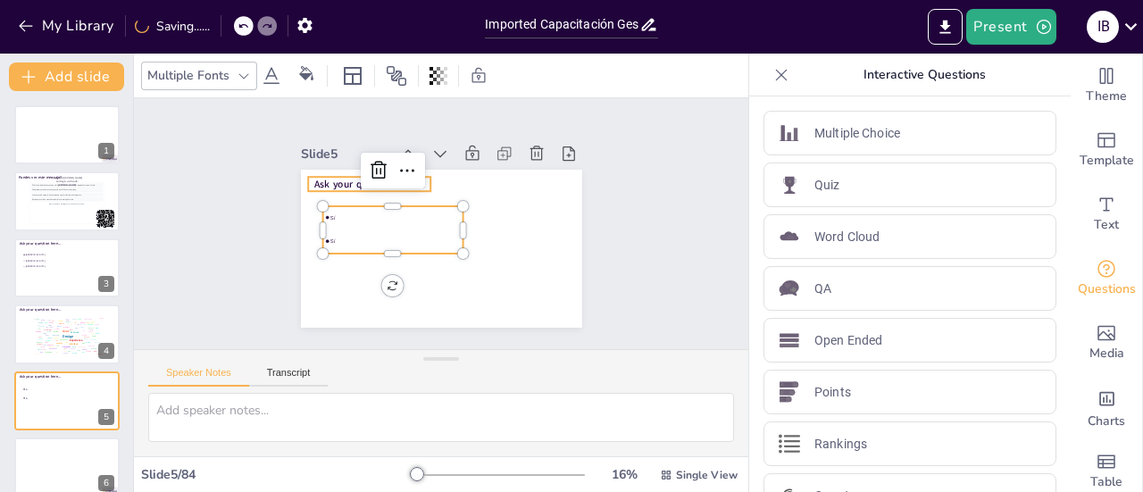
click at [358, 180] on span "Ask your question here..." at bounding box center [406, 150] width 97 height 76
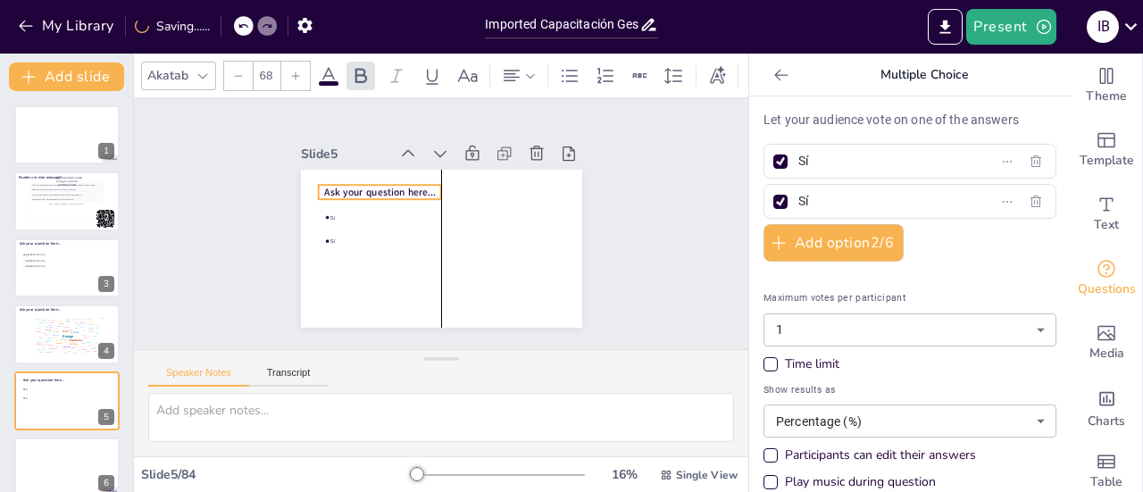
drag, startPoint x: 304, startPoint y: 179, endPoint x: 311, endPoint y: 187, distance: 10.8
click at [456, 199] on span "Ask your question here..." at bounding box center [509, 227] width 107 height 57
click at [466, 182] on span "Ask your question here..." at bounding box center [499, 186] width 67 height 103
click at [402, 184] on div "Ask your question here... Sí Sí" at bounding box center [484, 256] width 165 height 228
click at [446, 217] on div at bounding box center [506, 243] width 121 height 52
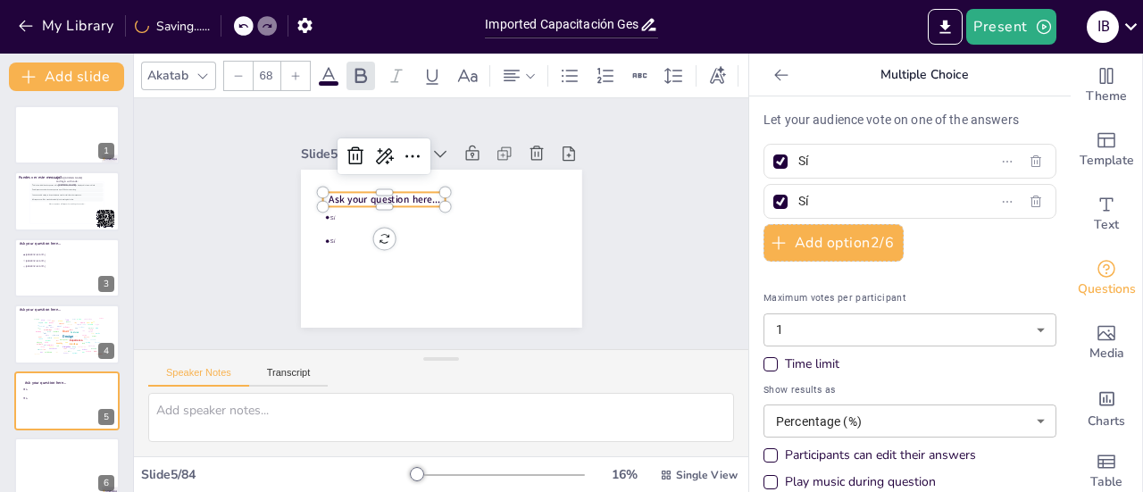
click at [403, 192] on span "Ask your question here..." at bounding box center [427, 162] width 76 height 97
click at [403, 192] on span "Ask your question here..." at bounding box center [394, 182] width 110 height 47
click at [698, 219] on div "Slide 1 Slide 2 Puedes ver este mensaje? This is how individual responses will …" at bounding box center [440, 224] width 597 height 624
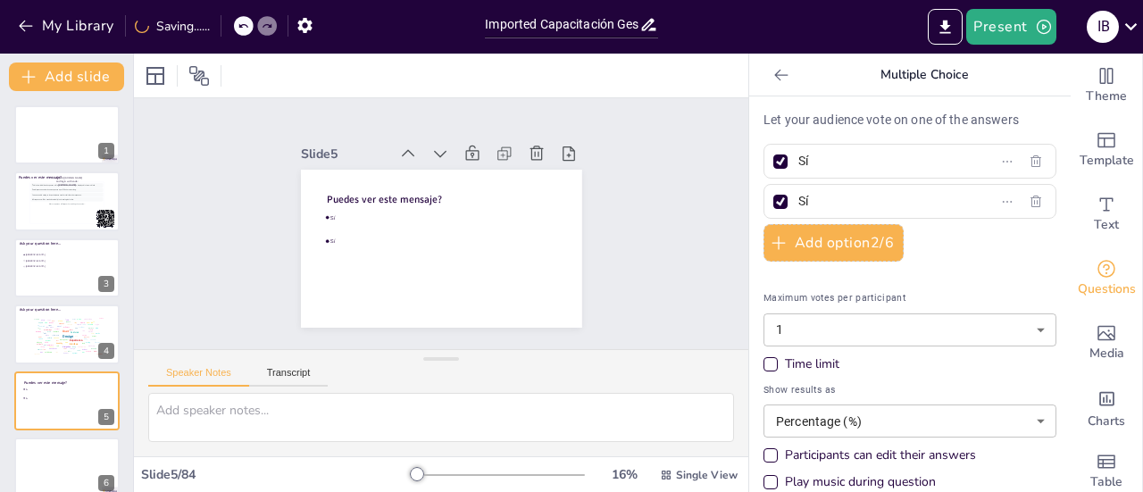
click at [566, 207] on div "Slide 1 Slide 2 Puedes ver este mensaje? This is how individual responses will …" at bounding box center [440, 223] width 251 height 614
click at [42, 329] on div "Design User Experience Interface Features Navigation Usability Test Process Inf…" at bounding box center [67, 335] width 76 height 43
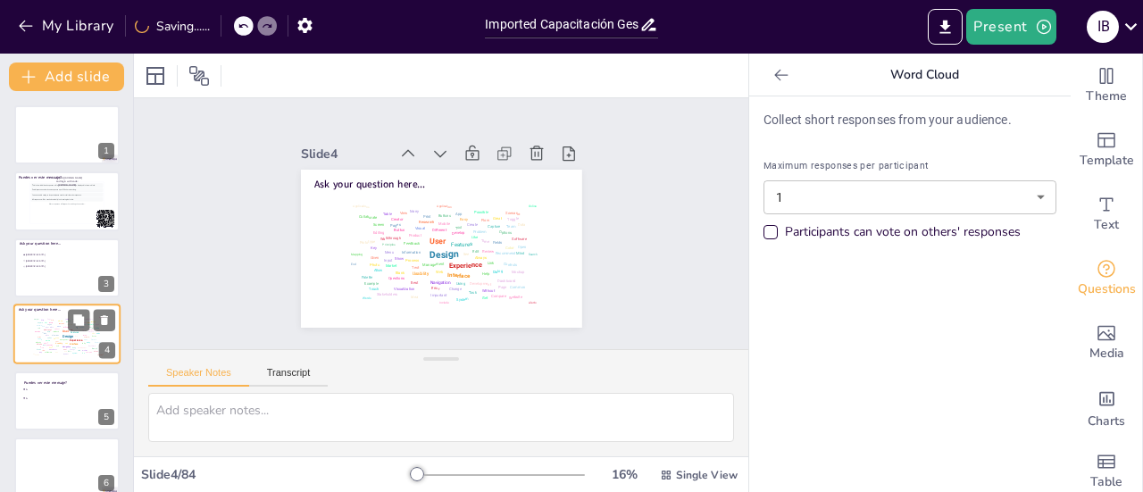
scroll to position [43, 0]
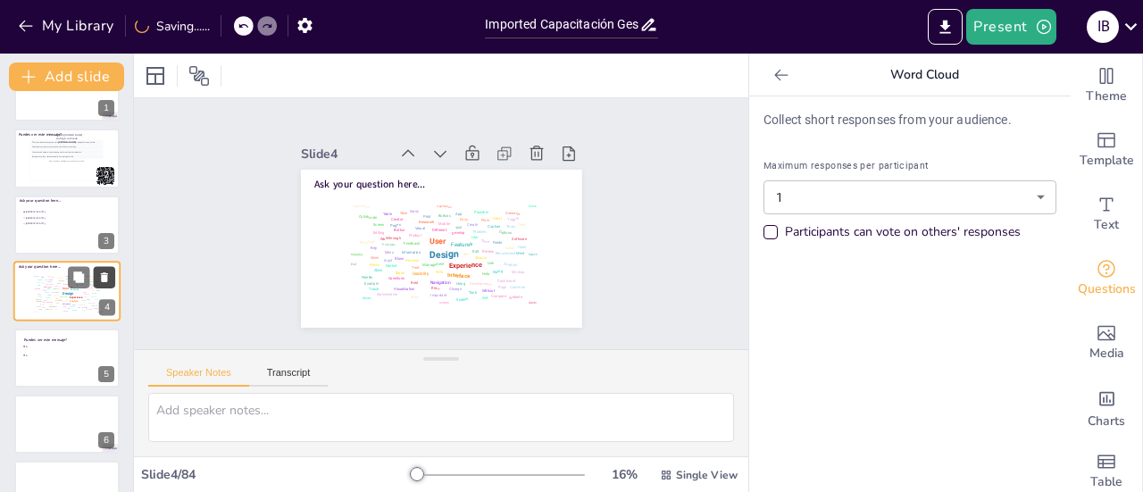
click at [109, 279] on icon at bounding box center [104, 277] width 12 height 12
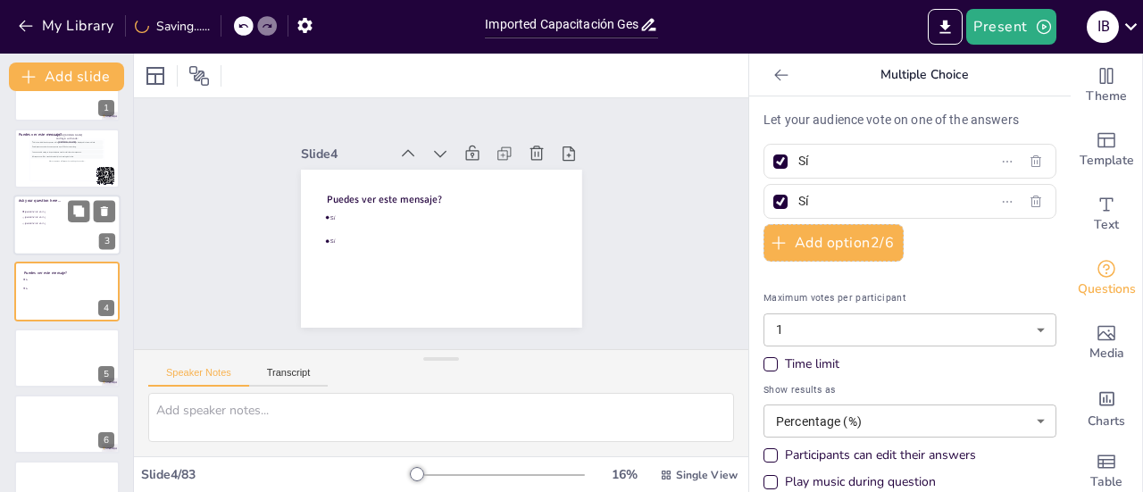
click at [52, 229] on div at bounding box center [66, 225] width 107 height 61
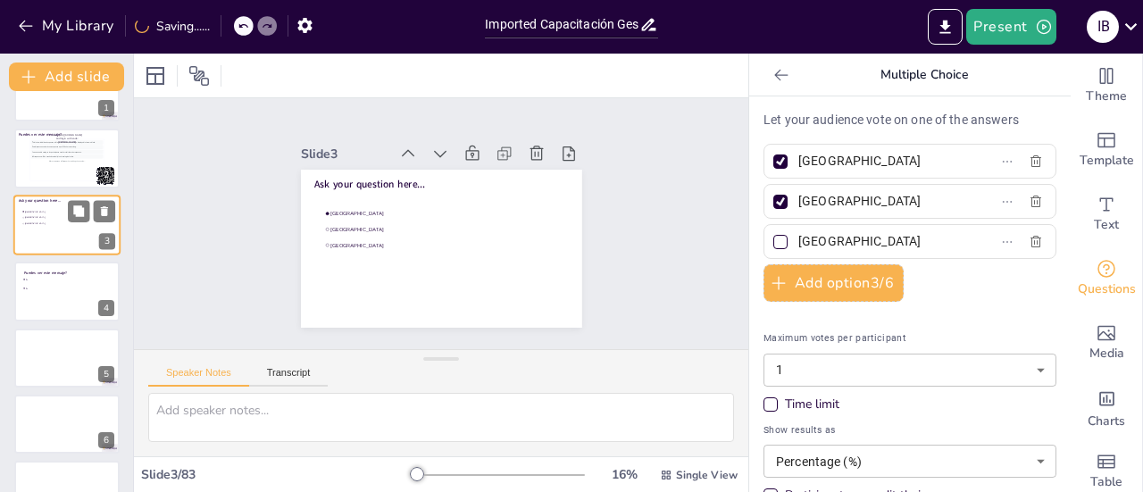
type input "Amsterdam"
type input "Rotterdam"
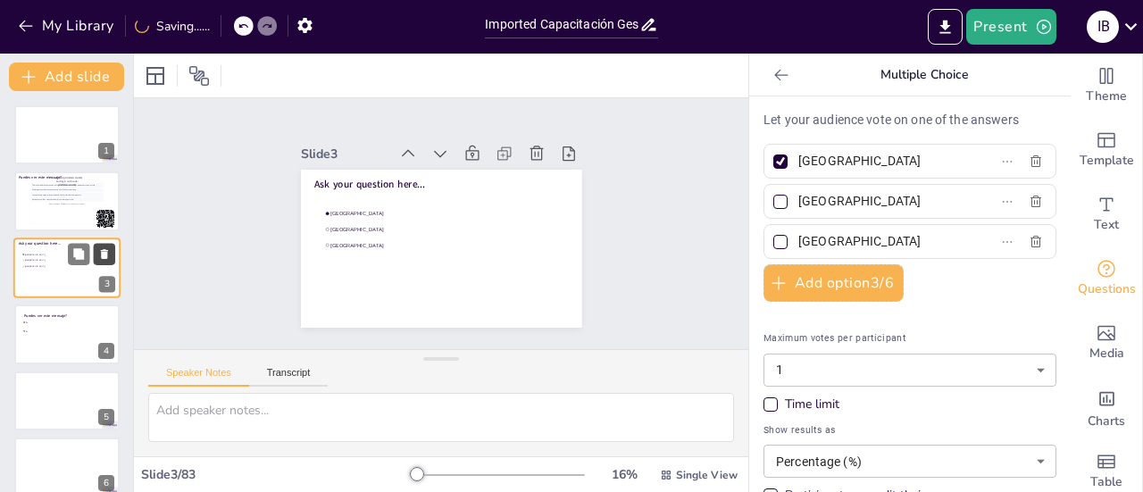
click at [112, 254] on button at bounding box center [104, 253] width 21 height 21
type input "Sí"
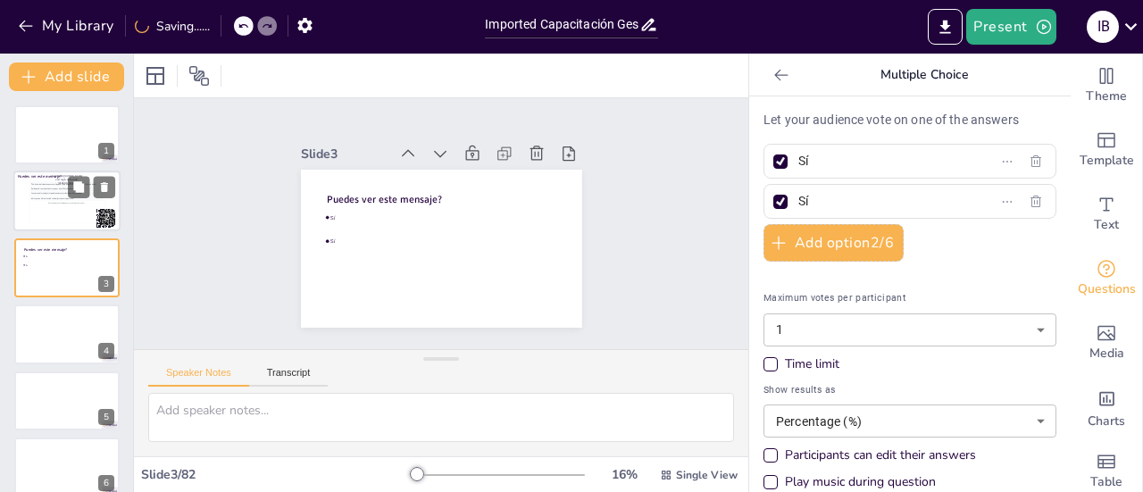
click at [42, 217] on div "This is how individual responses will appear. Each response will be displayed i…" at bounding box center [66, 202] width 73 height 40
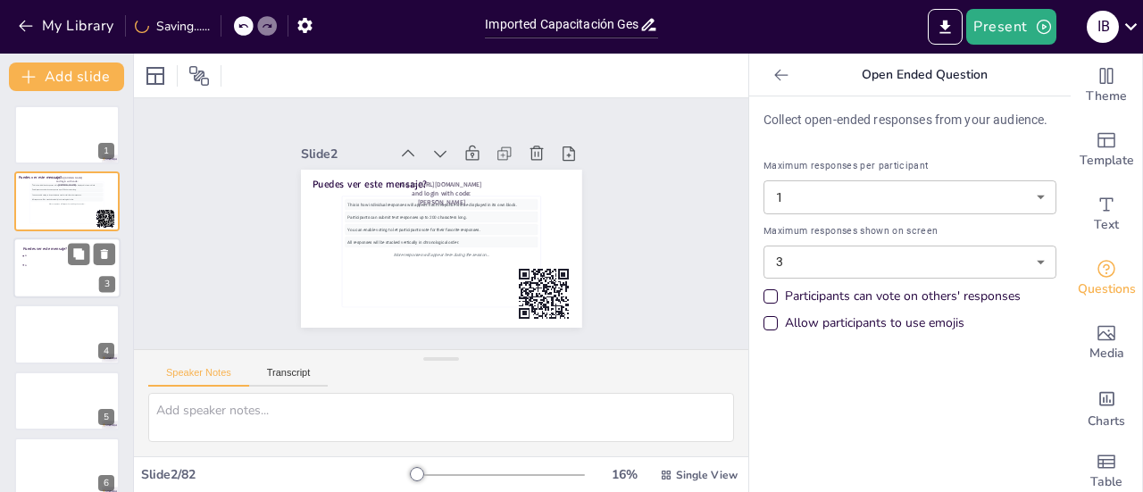
click at [62, 281] on div at bounding box center [66, 267] width 107 height 61
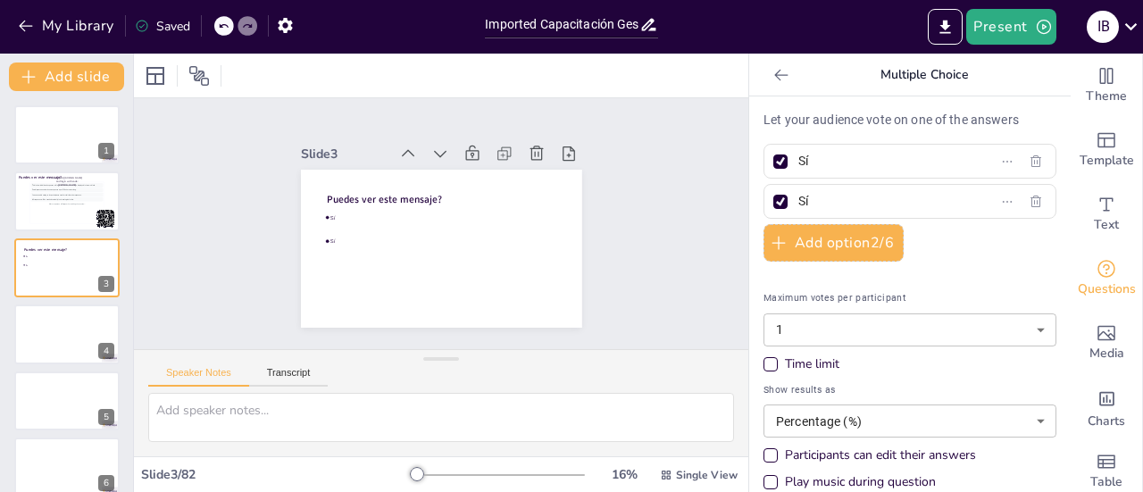
click at [774, 74] on icon at bounding box center [780, 75] width 13 height 12
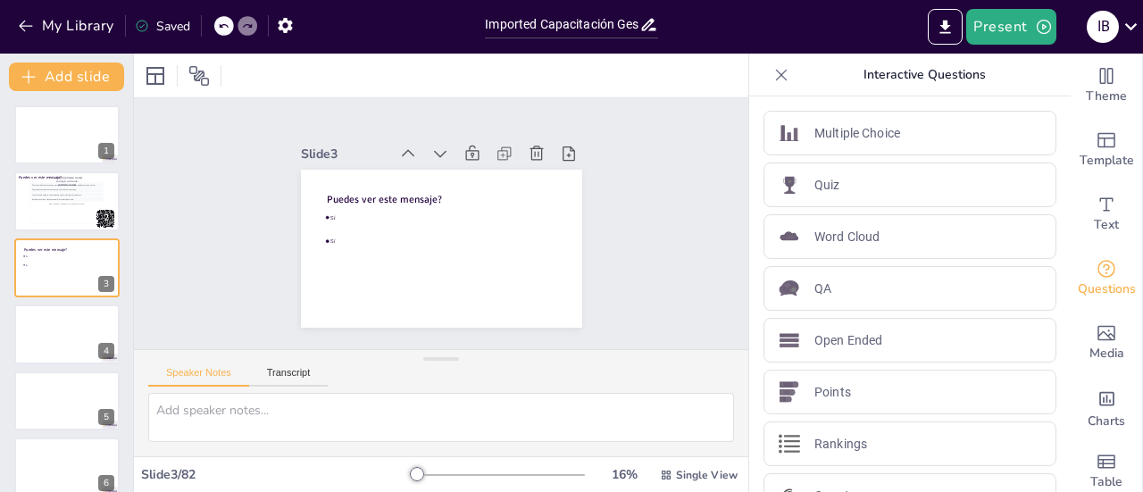
click at [776, 78] on icon at bounding box center [782, 75] width 12 height 12
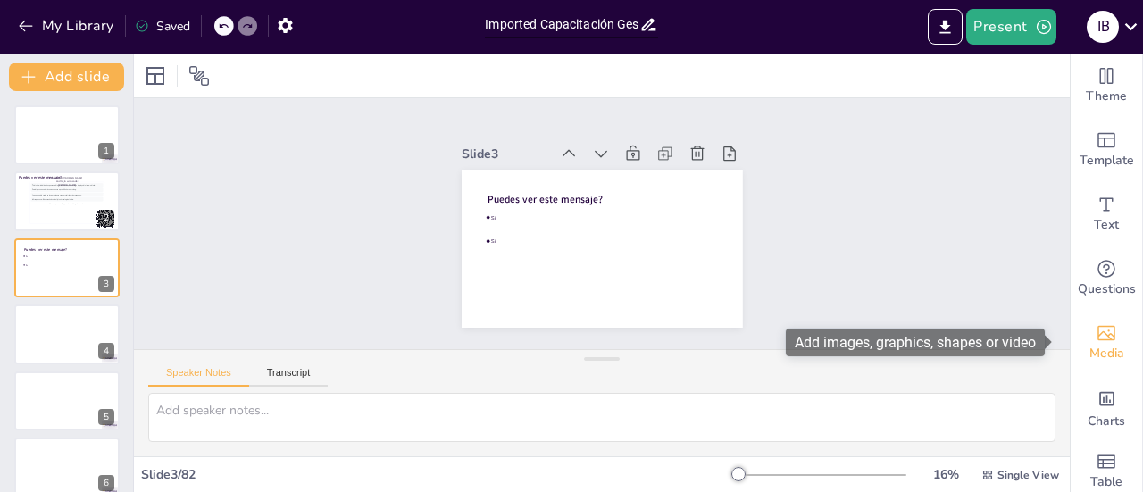
click at [1102, 344] on span "Media" at bounding box center [1106, 354] width 35 height 20
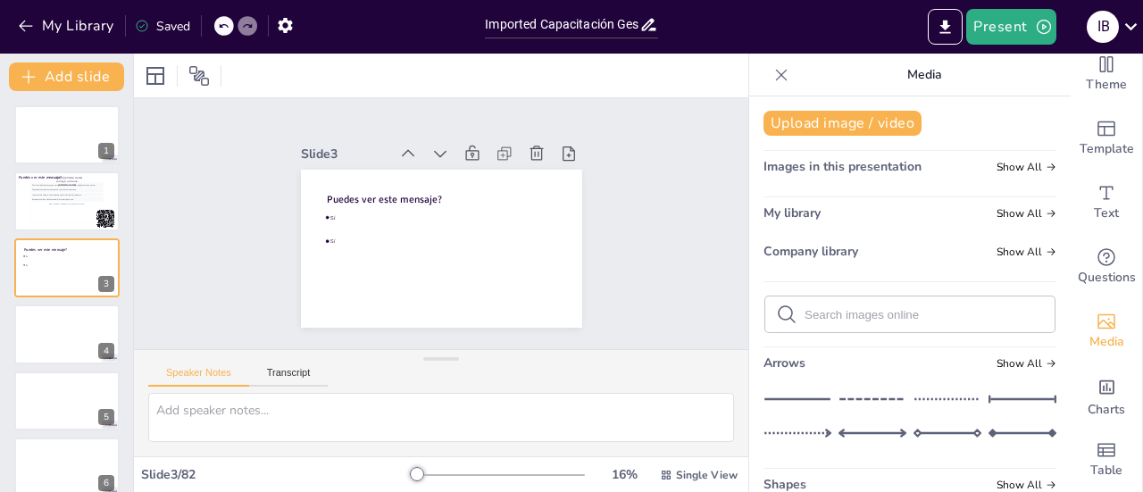
scroll to position [25, 0]
click at [772, 70] on icon at bounding box center [781, 75] width 18 height 18
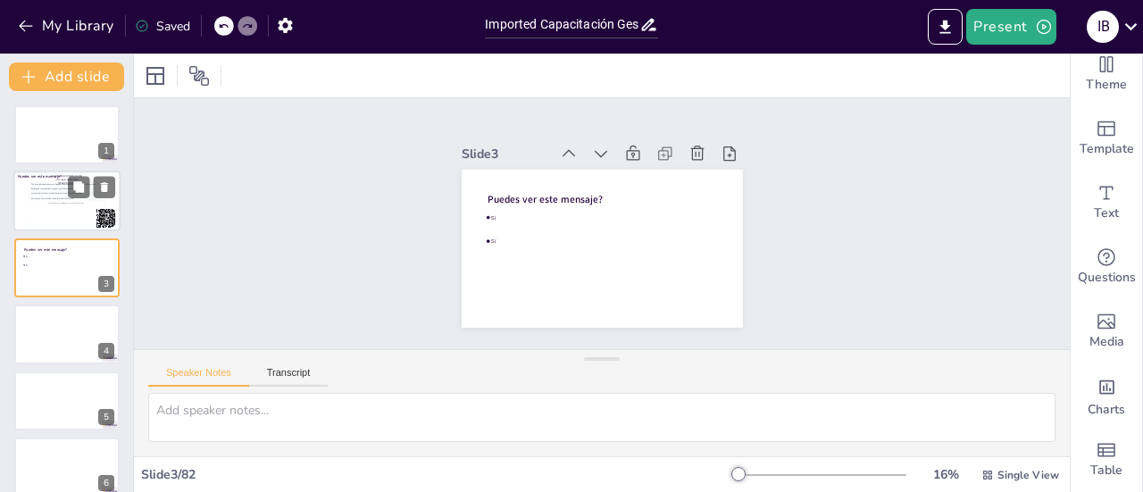
click at [68, 213] on div "This is how individual responses will appear. Each response will be displayed i…" at bounding box center [66, 202] width 73 height 40
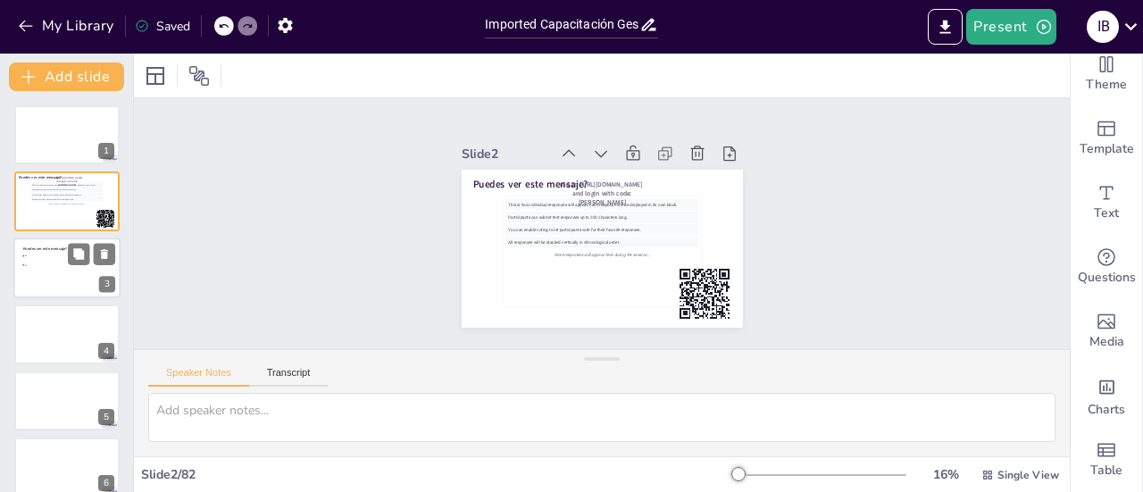
click at [52, 262] on li "Sí" at bounding box center [48, 265] width 54 height 9
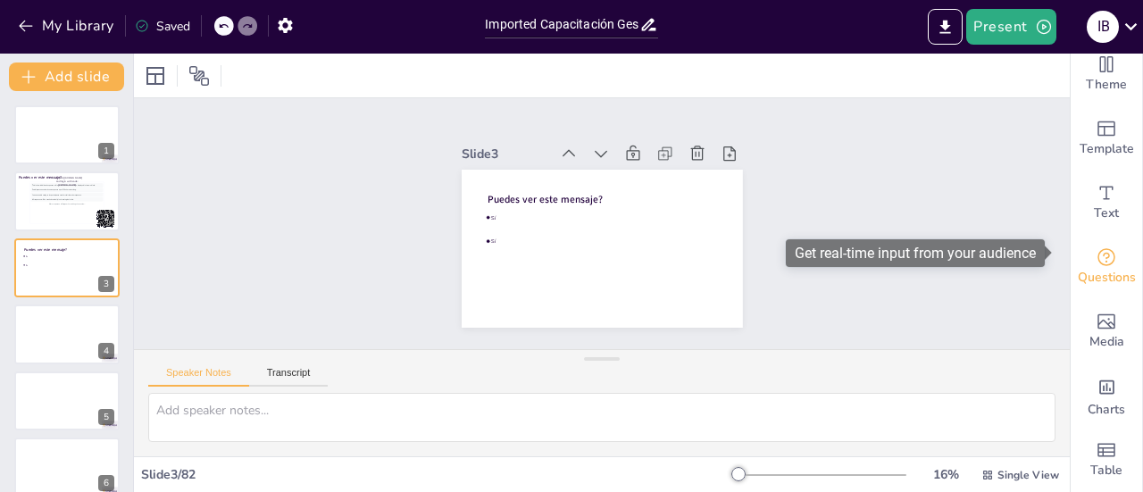
click at [1121, 268] on span "Questions" at bounding box center [1107, 278] width 58 height 20
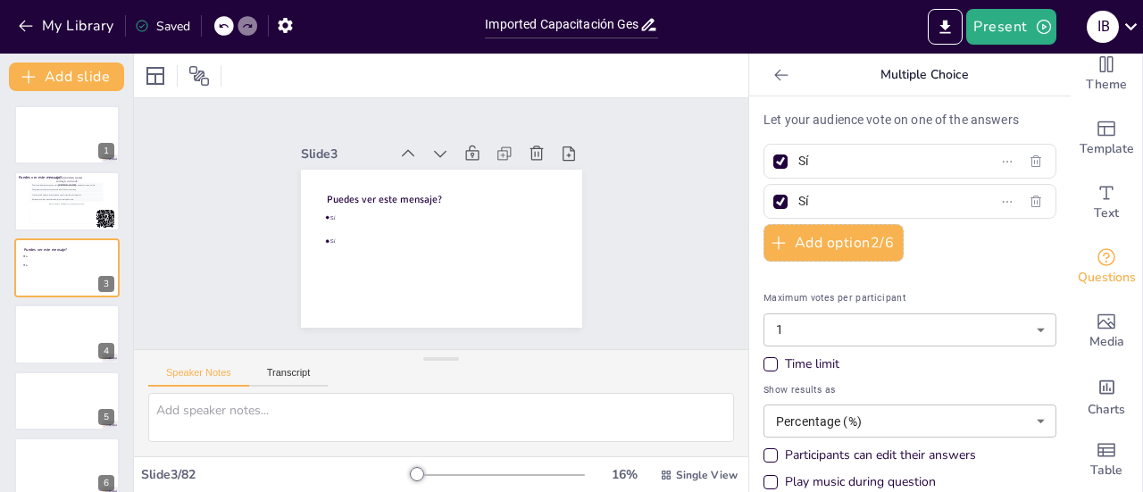
scroll to position [47, 0]
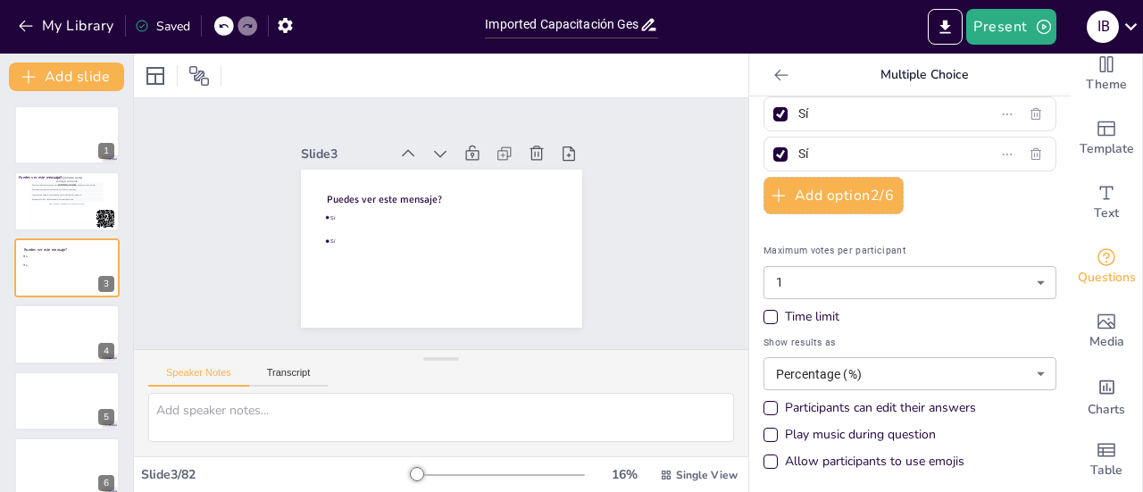
click at [772, 71] on icon at bounding box center [781, 75] width 18 height 18
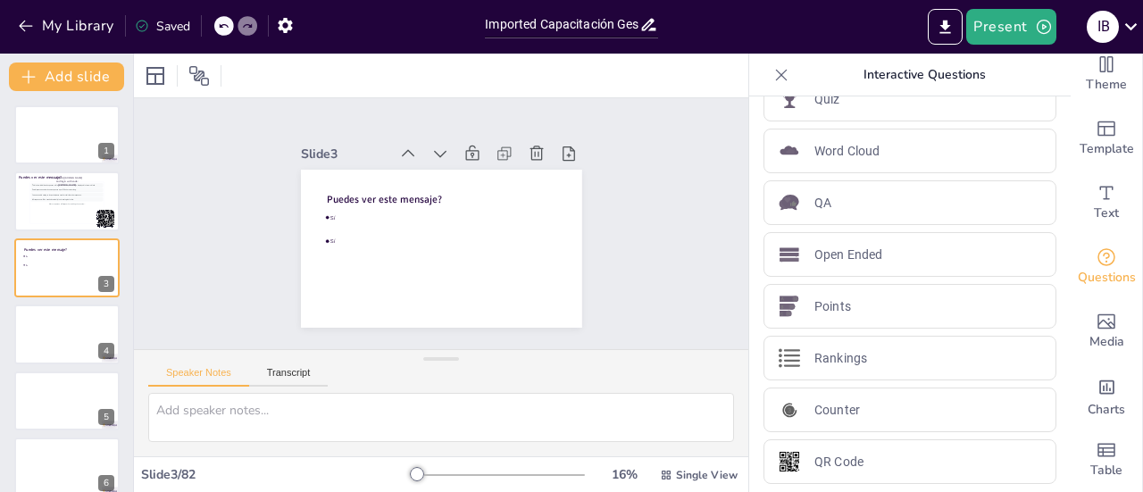
scroll to position [0, 0]
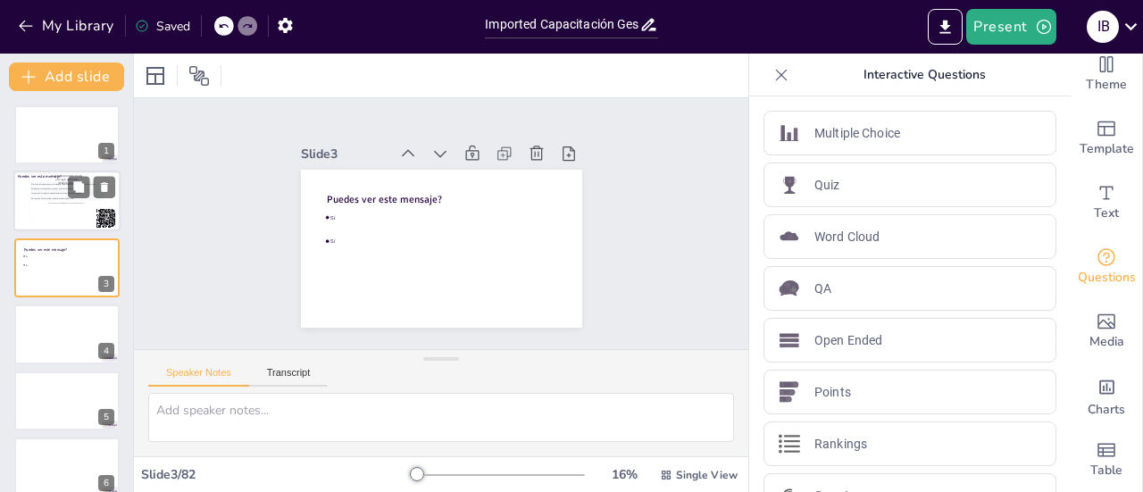
click at [62, 211] on div "This is how individual responses will appear. Each response will be displayed i…" at bounding box center [66, 202] width 73 height 40
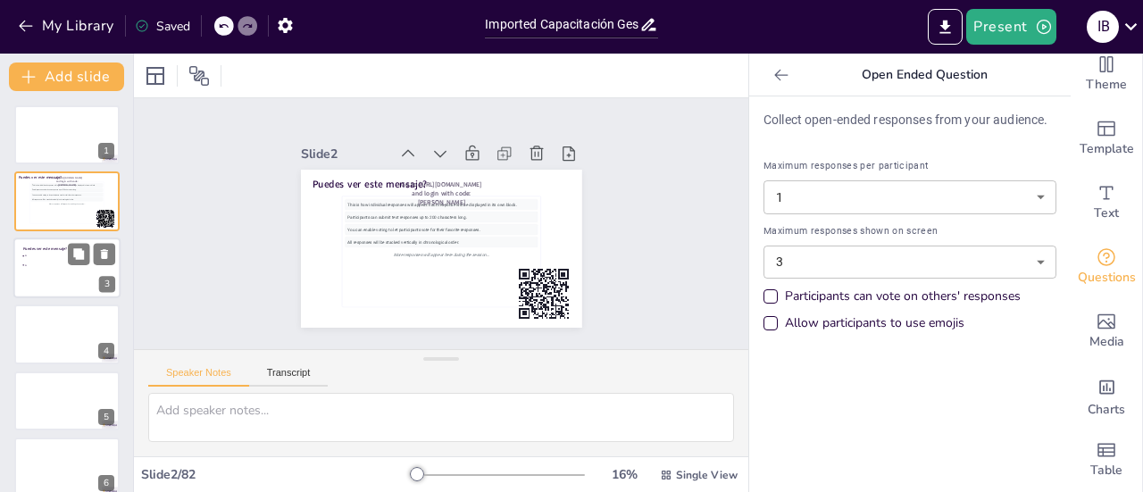
click at [61, 268] on li "Sí" at bounding box center [48, 265] width 54 height 9
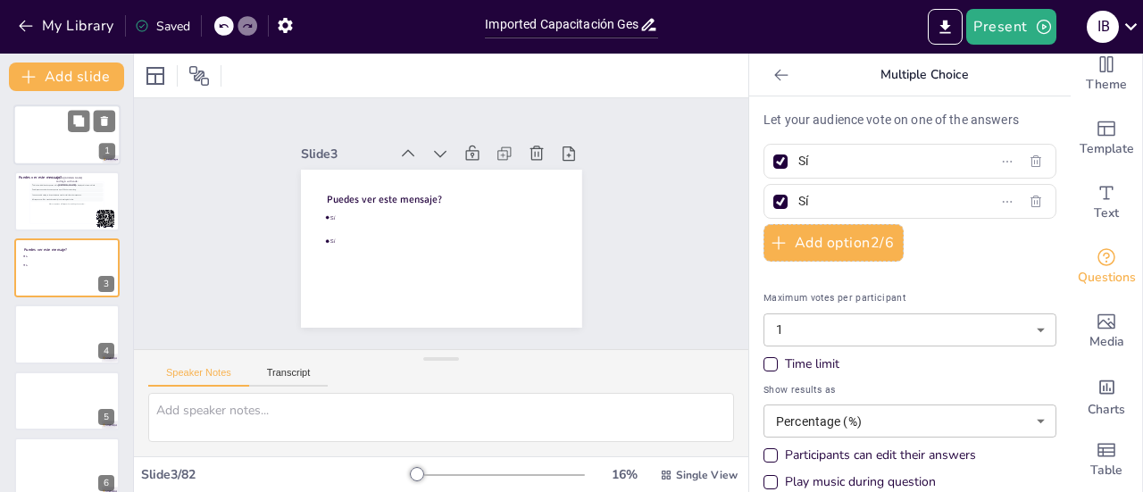
click at [51, 113] on div at bounding box center [66, 134] width 107 height 61
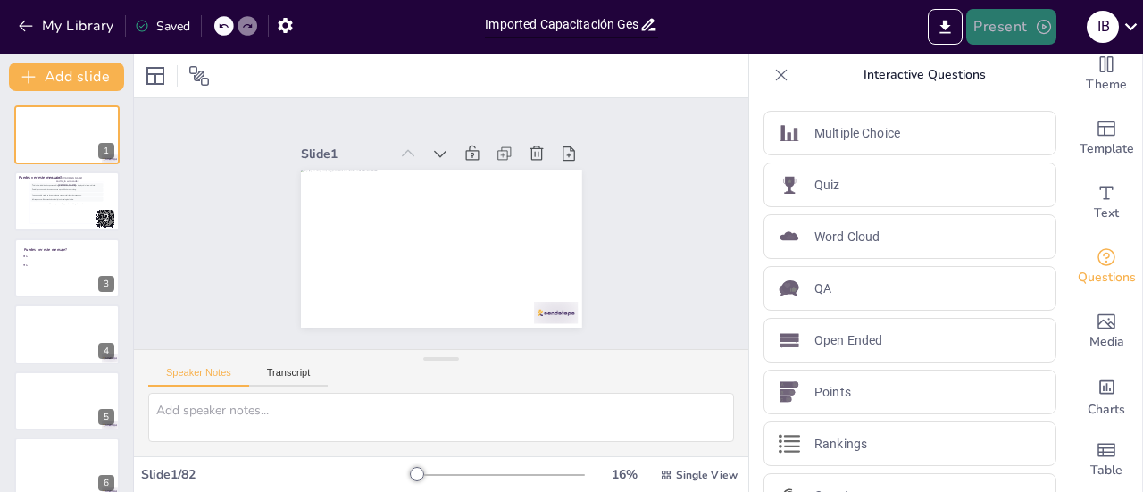
click at [995, 10] on button "Present" at bounding box center [1010, 27] width 89 height 36
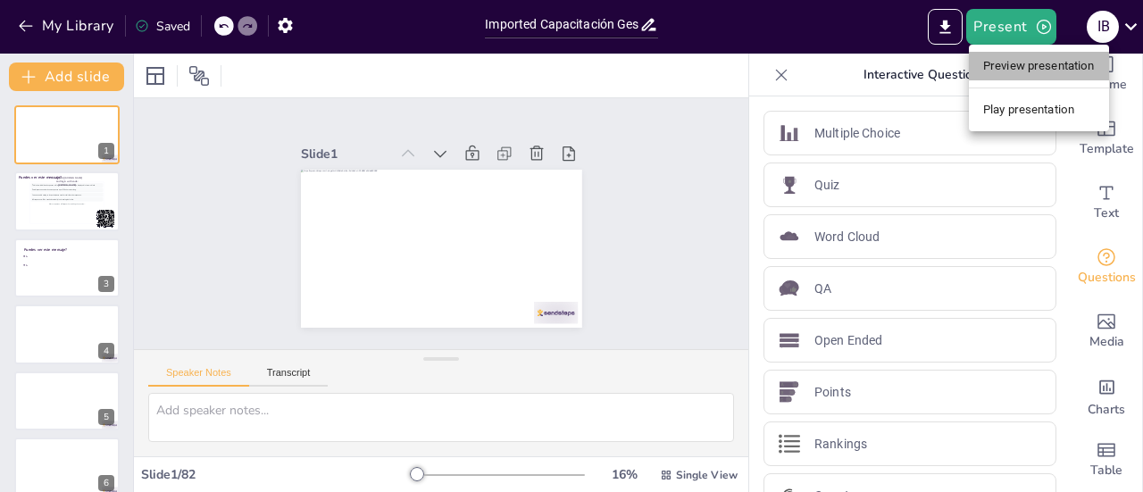
click at [1033, 60] on li "Preview presentation" at bounding box center [1039, 66] width 140 height 29
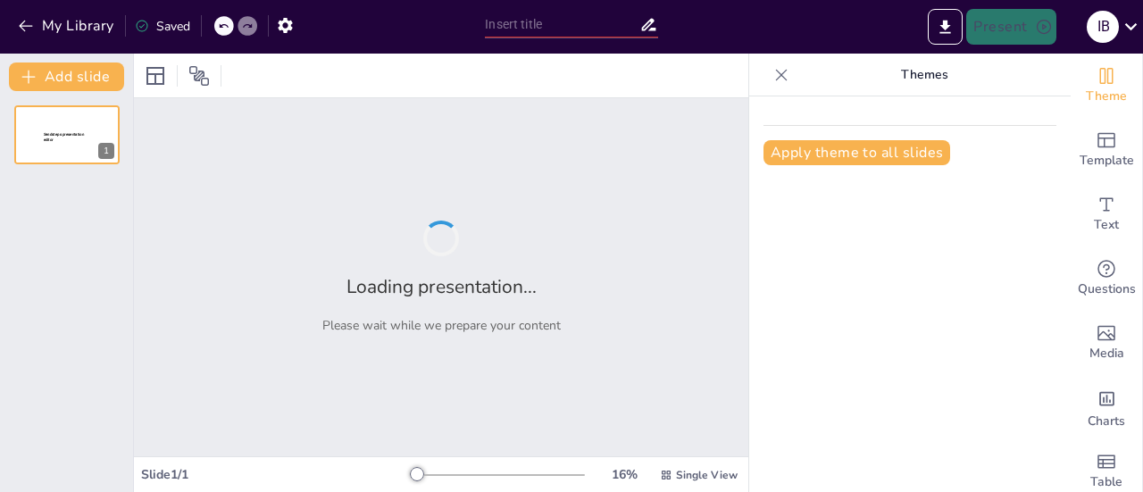
type input "Imported Capacitación Gestión Leads.pptx"
